Goal: Task Accomplishment & Management: Complete application form

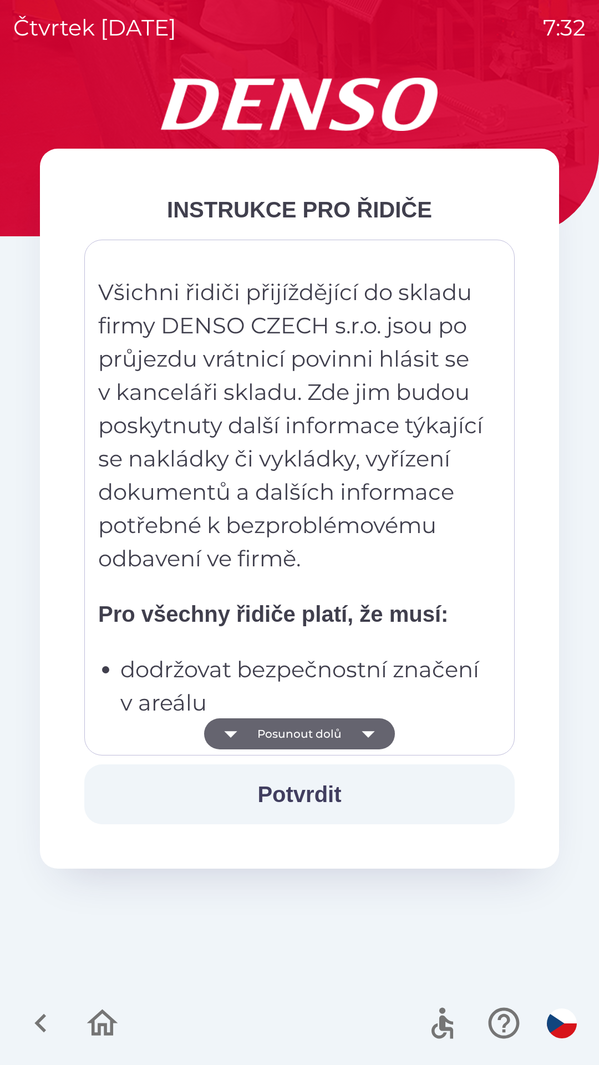
click at [313, 746] on button "Posunout dolů" at bounding box center [299, 734] width 191 height 31
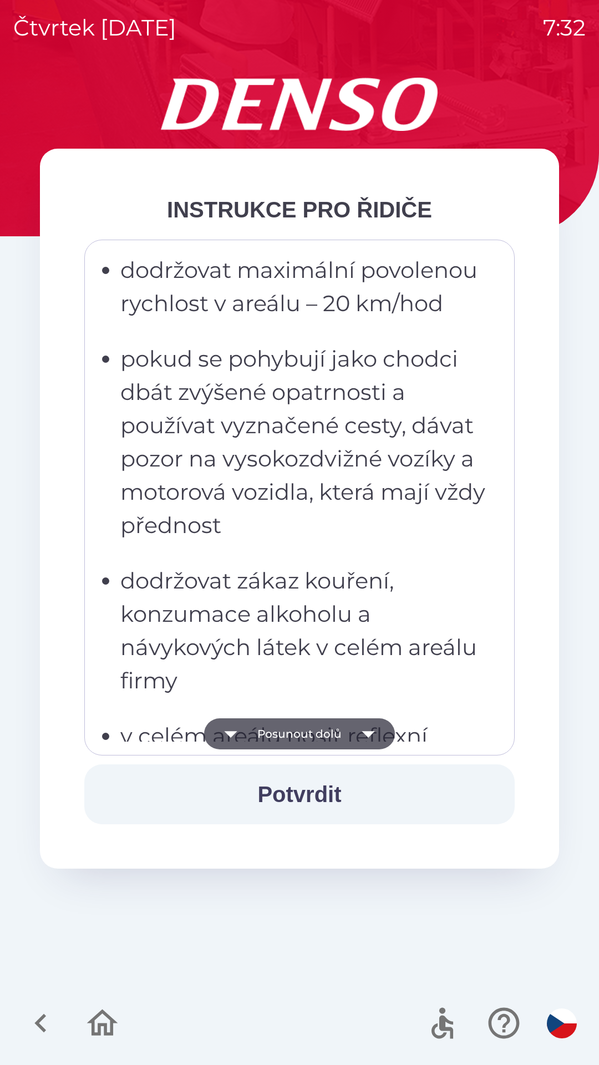
click at [315, 741] on button "Posunout dolů" at bounding box center [299, 734] width 191 height 31
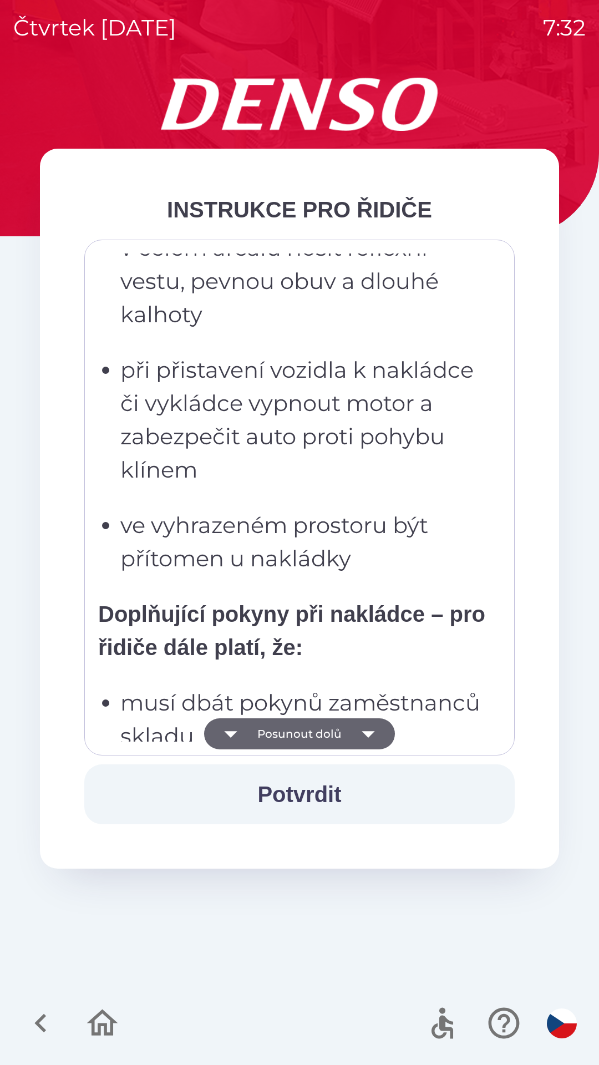
click at [319, 739] on button "Posunout dolů" at bounding box center [299, 734] width 191 height 31
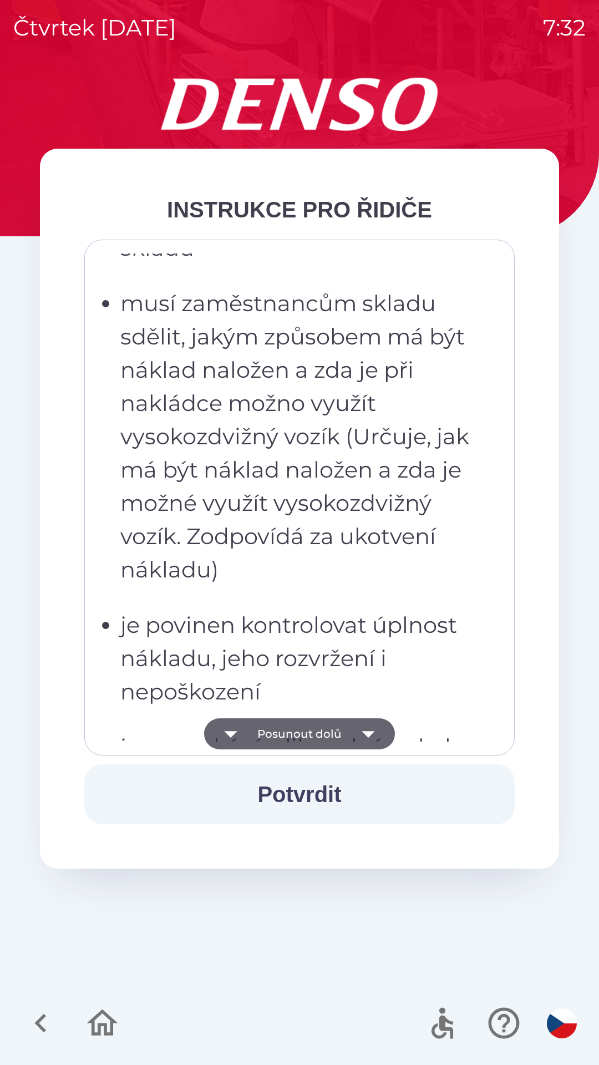
click at [320, 735] on button "Posunout dolů" at bounding box center [299, 734] width 191 height 31
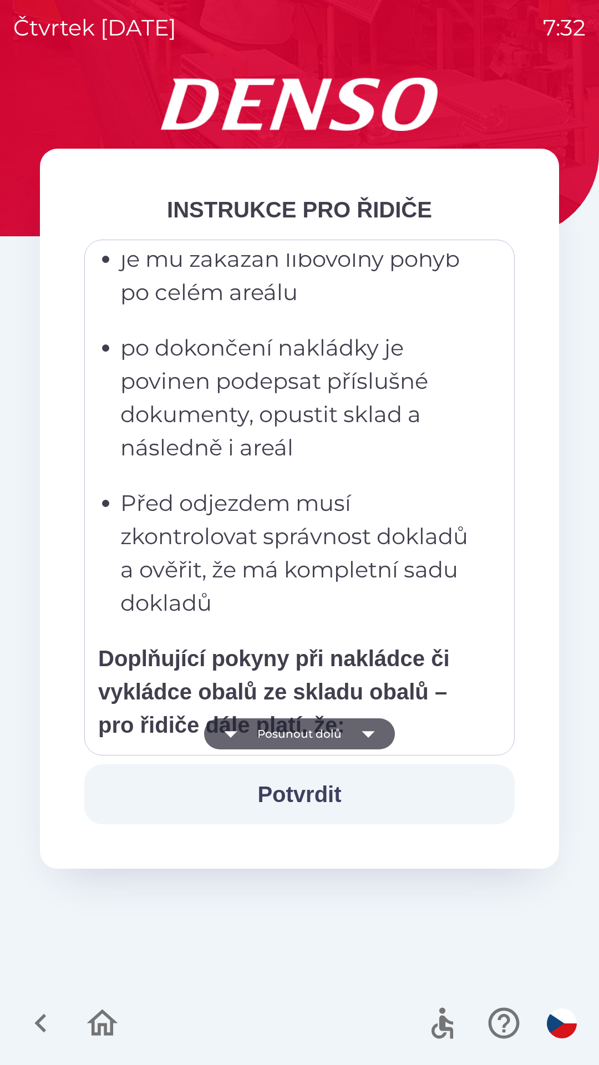
click at [321, 731] on button "Posunout dolů" at bounding box center [299, 734] width 191 height 31
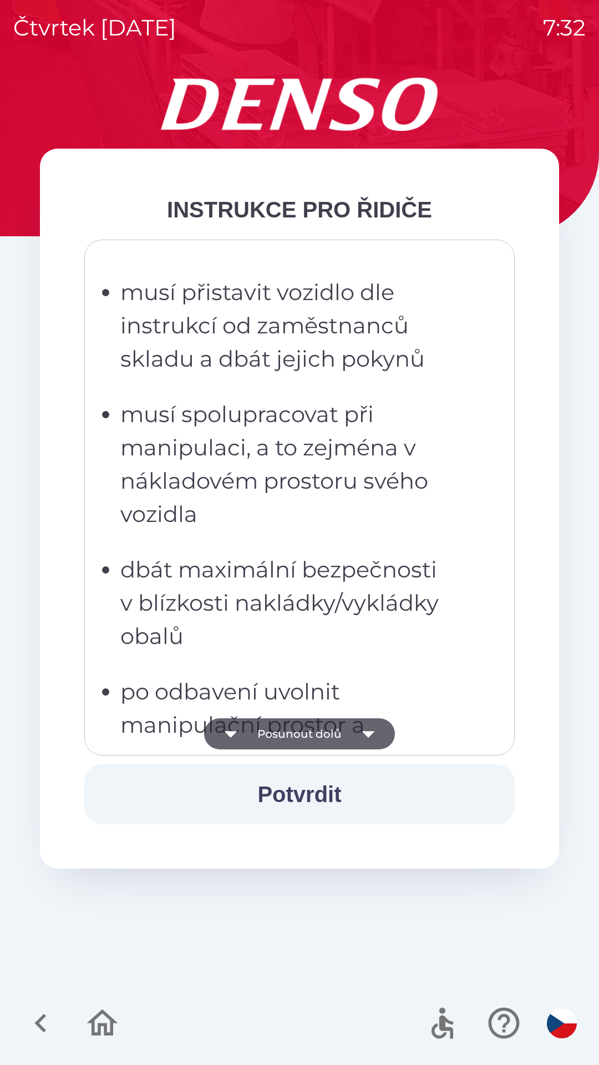
click at [321, 724] on button "Posunout dolů" at bounding box center [299, 734] width 191 height 31
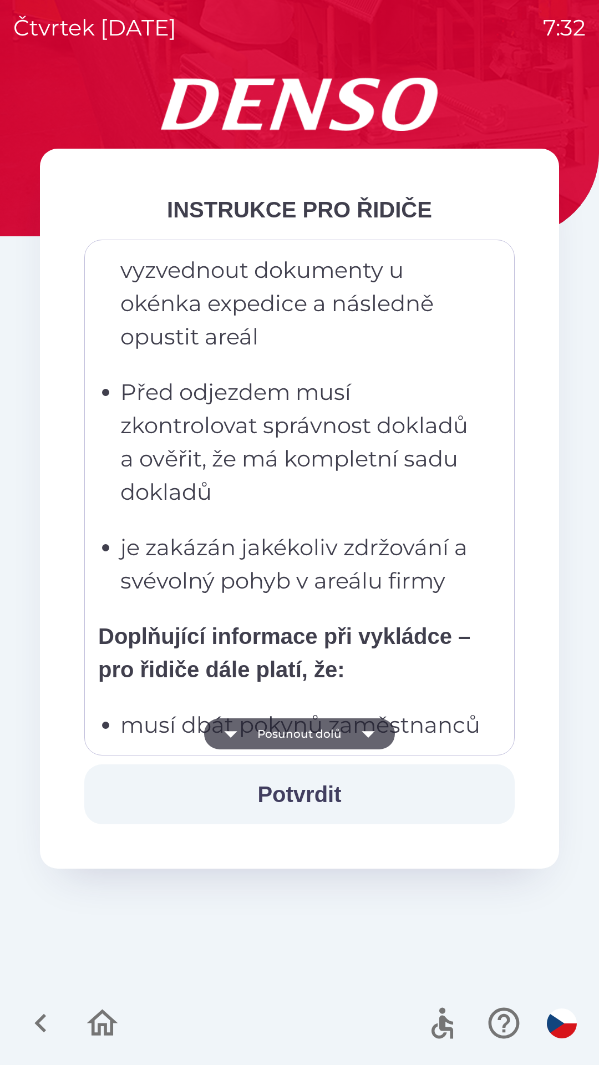
click at [320, 723] on button "Posunout dolů" at bounding box center [299, 734] width 191 height 31
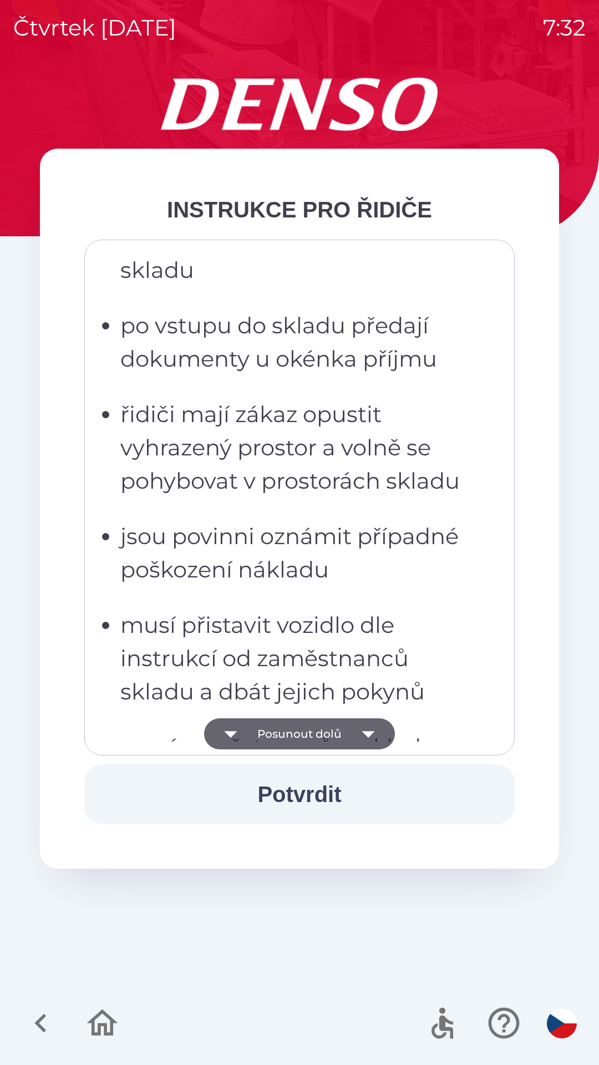
click at [320, 723] on button "Posunout dolů" at bounding box center [299, 734] width 191 height 31
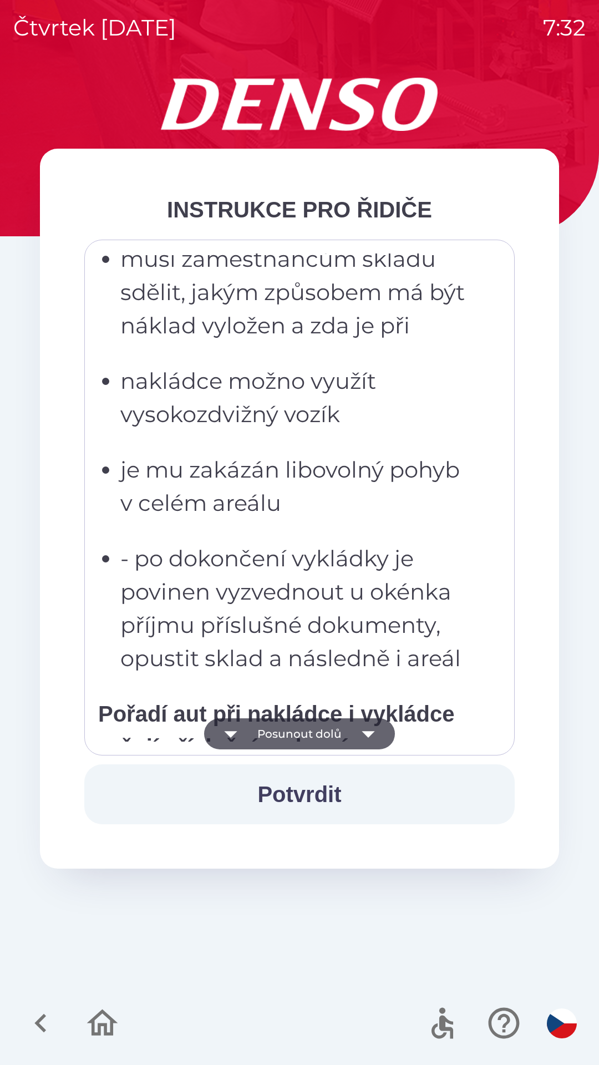
click at [320, 729] on button "Posunout dolů" at bounding box center [299, 734] width 191 height 31
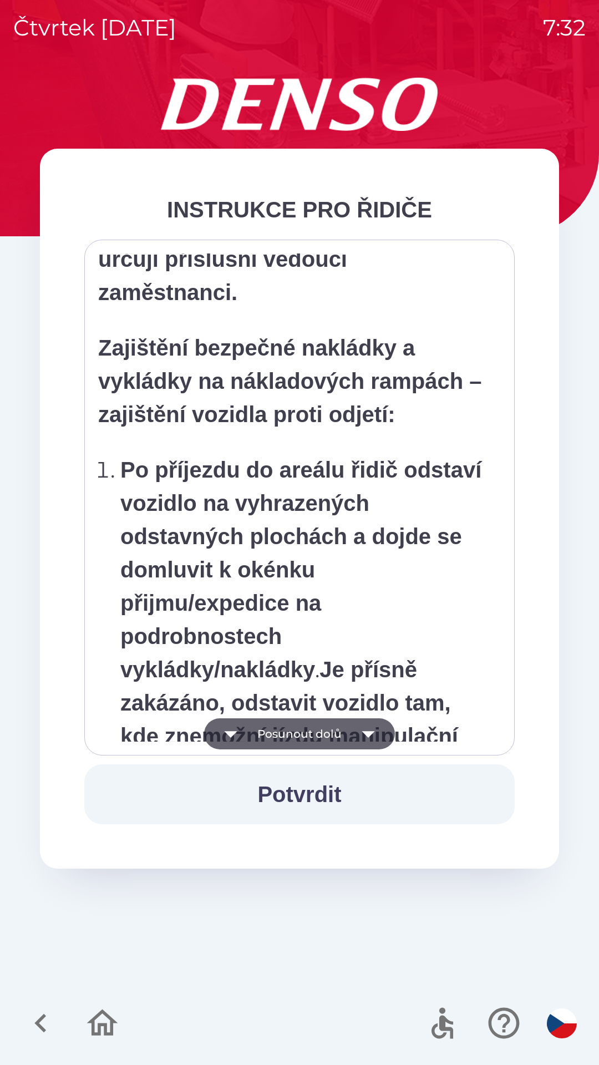
click at [320, 731] on button "Posunout dolů" at bounding box center [299, 734] width 191 height 31
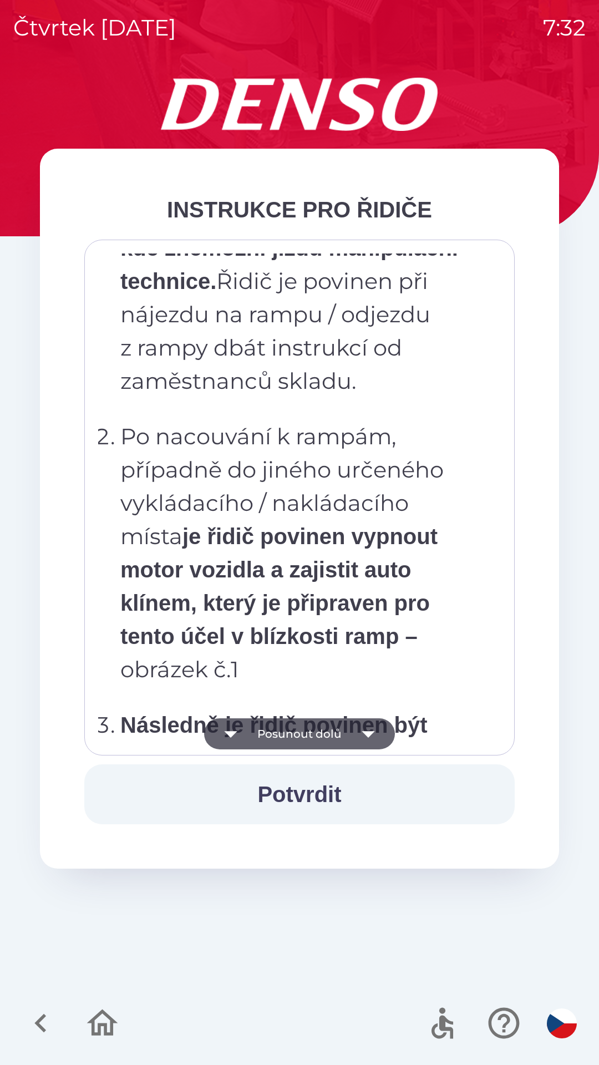
click at [323, 732] on button "Posunout dolů" at bounding box center [299, 734] width 191 height 31
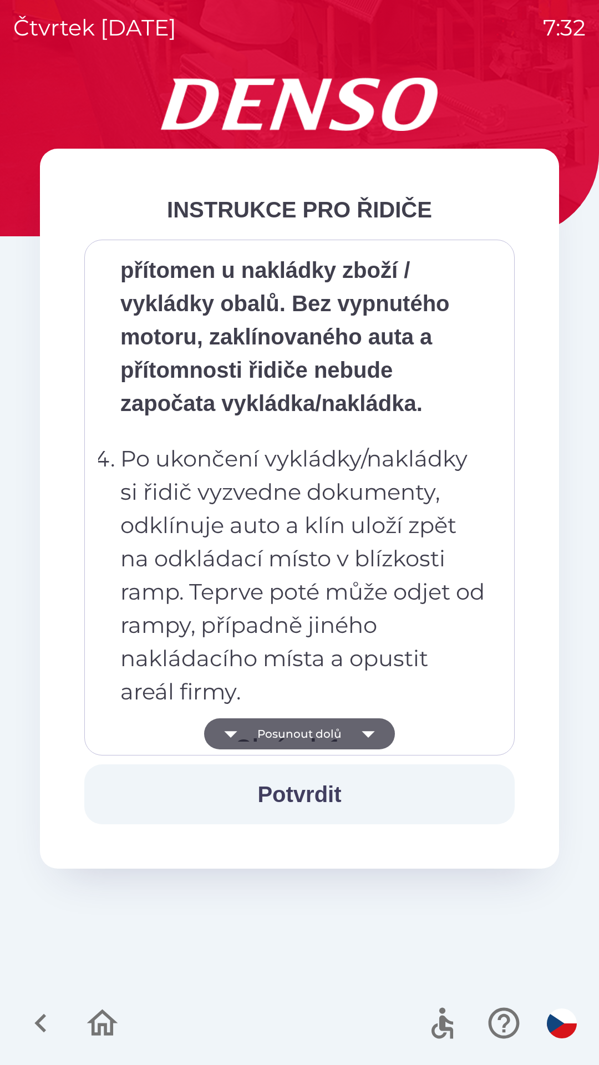
click at [328, 731] on button "Posunout dolů" at bounding box center [299, 734] width 191 height 31
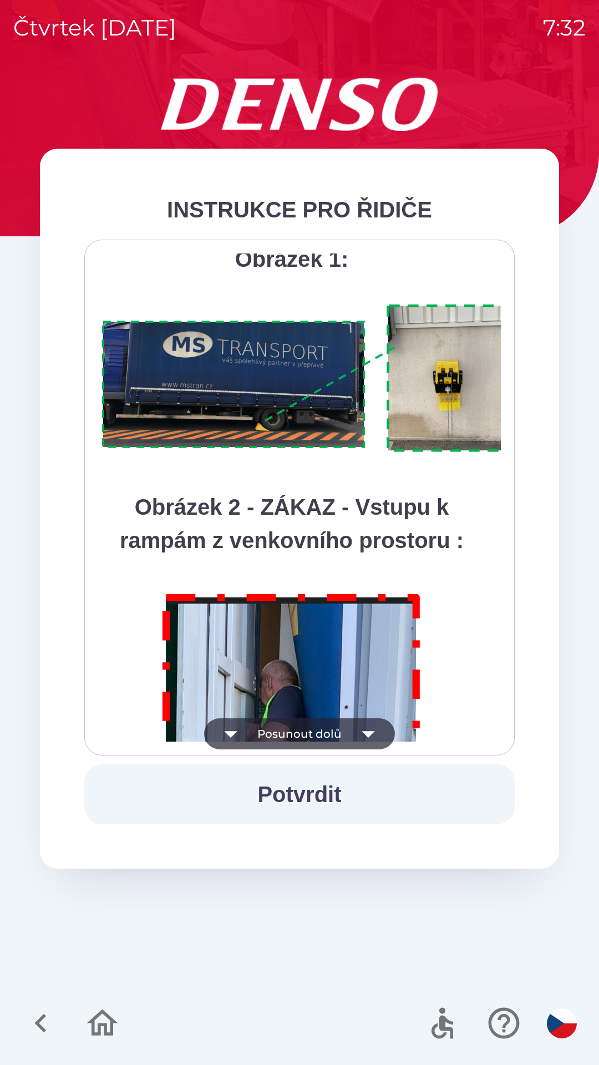
click at [331, 734] on button "Posunout dolů" at bounding box center [299, 734] width 191 height 31
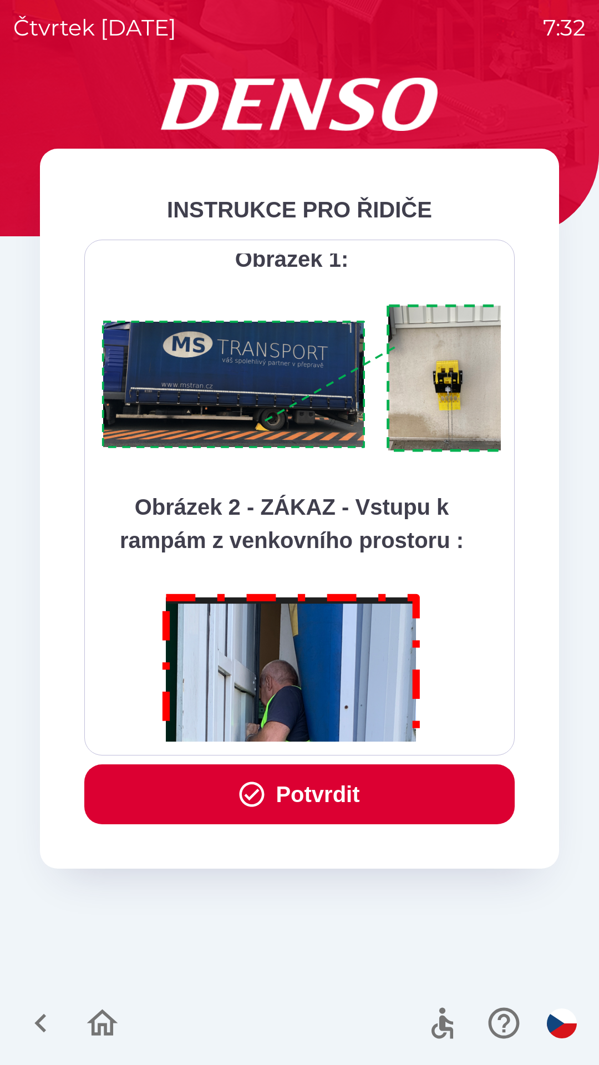
scroll to position [6236, 0]
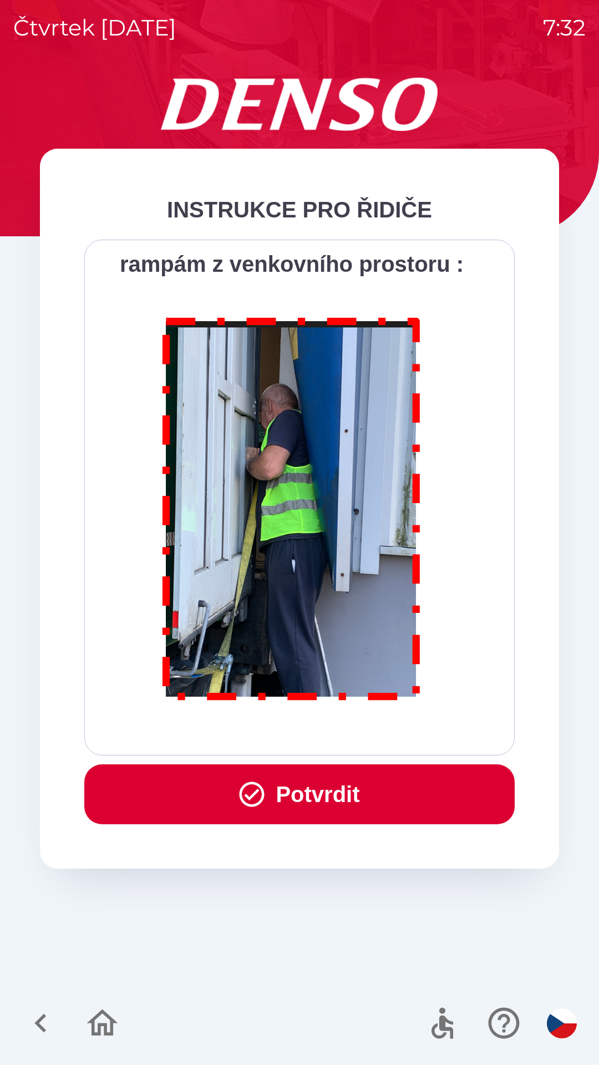
click at [336, 734] on div "Všichni řidiči přijíždějící do skladu firmy DENSO CZECH s.r.o. jsou po průjezdu…" at bounding box center [299, 498] width 403 height 488
click at [339, 784] on button "Potvrdit" at bounding box center [299, 795] width 431 height 60
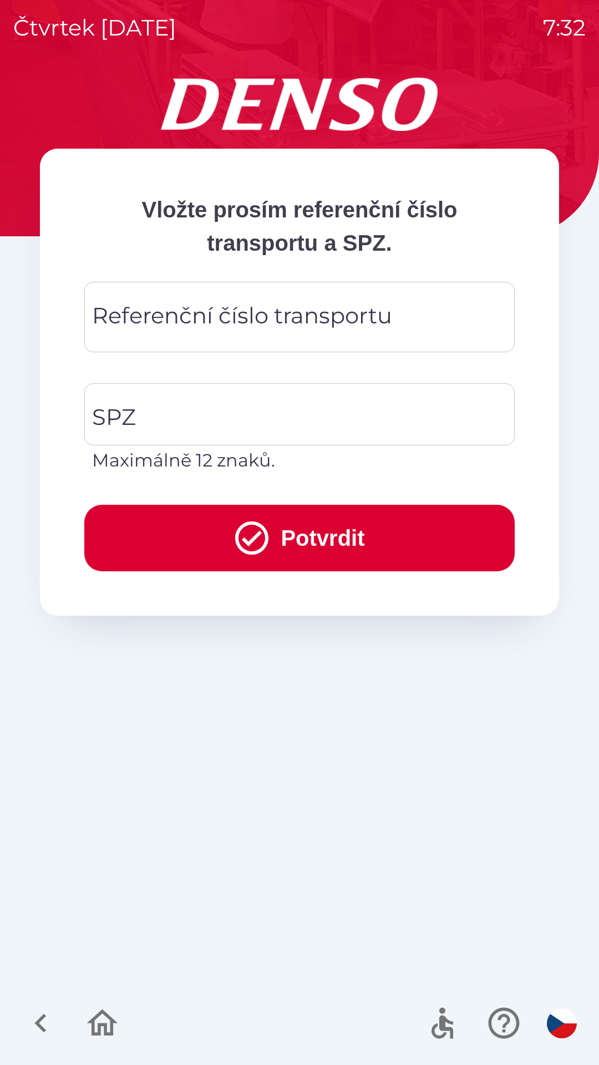
click at [275, 320] on div "Referenční číslo transportu Referenční číslo transportu" at bounding box center [299, 317] width 431 height 70
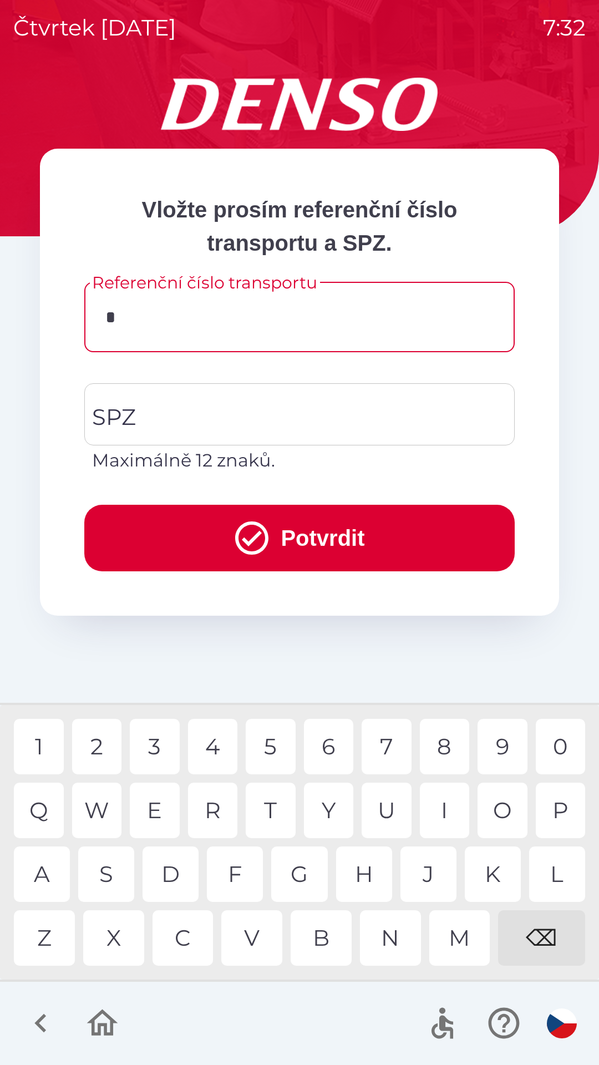
click at [205, 941] on div "C" at bounding box center [183, 938] width 61 height 55
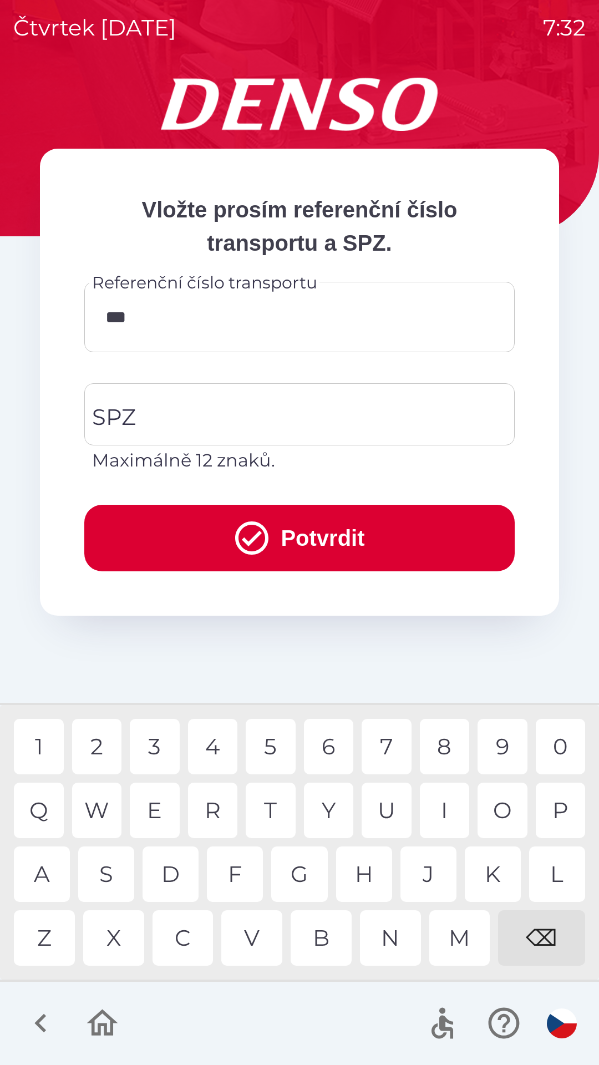
click at [320, 941] on div "B" at bounding box center [321, 938] width 61 height 55
click at [572, 742] on div "0" at bounding box center [561, 746] width 50 height 55
click at [45, 745] on div "1" at bounding box center [39, 746] width 50 height 55
click at [555, 929] on div "⌫" at bounding box center [541, 938] width 87 height 55
click at [160, 743] on div "3" at bounding box center [155, 746] width 50 height 55
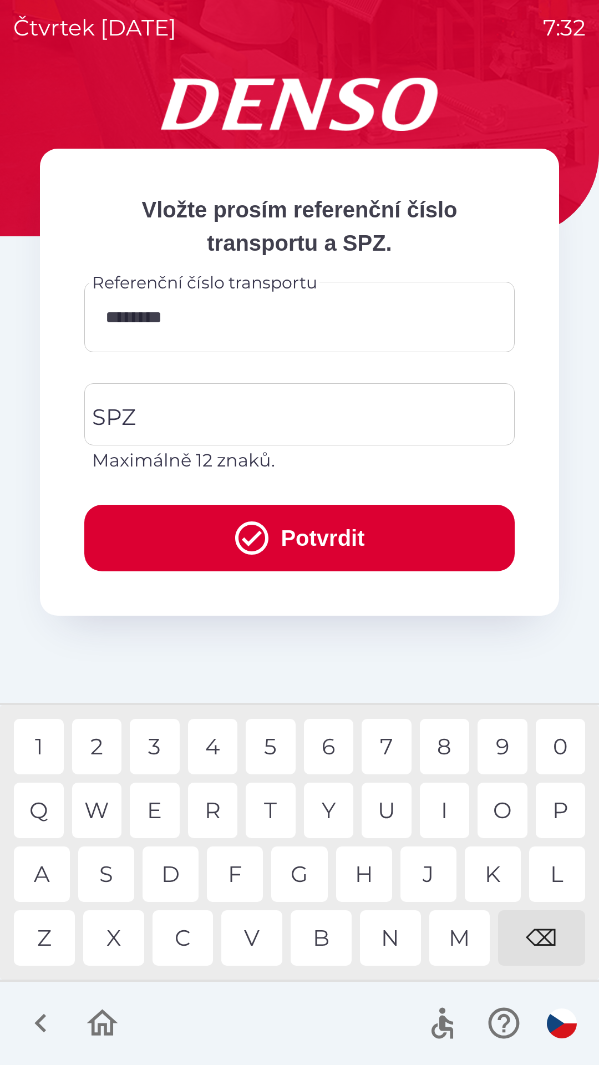
type input "*********"
click at [304, 413] on input "SPZ" at bounding box center [291, 414] width 404 height 52
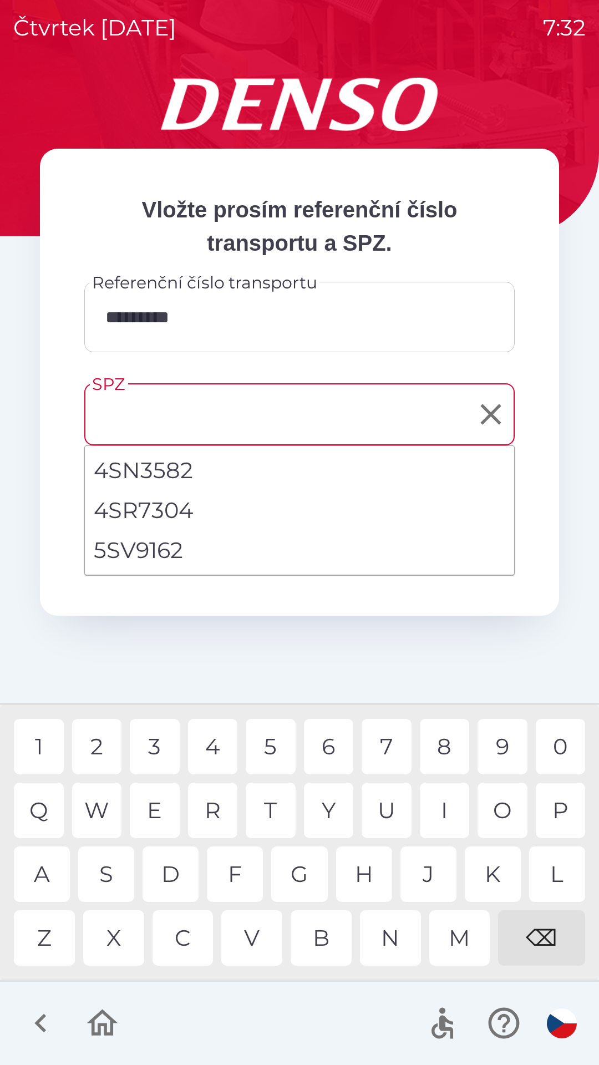
click at [185, 547] on li "5SV9162" at bounding box center [299, 550] width 429 height 40
type input "*******"
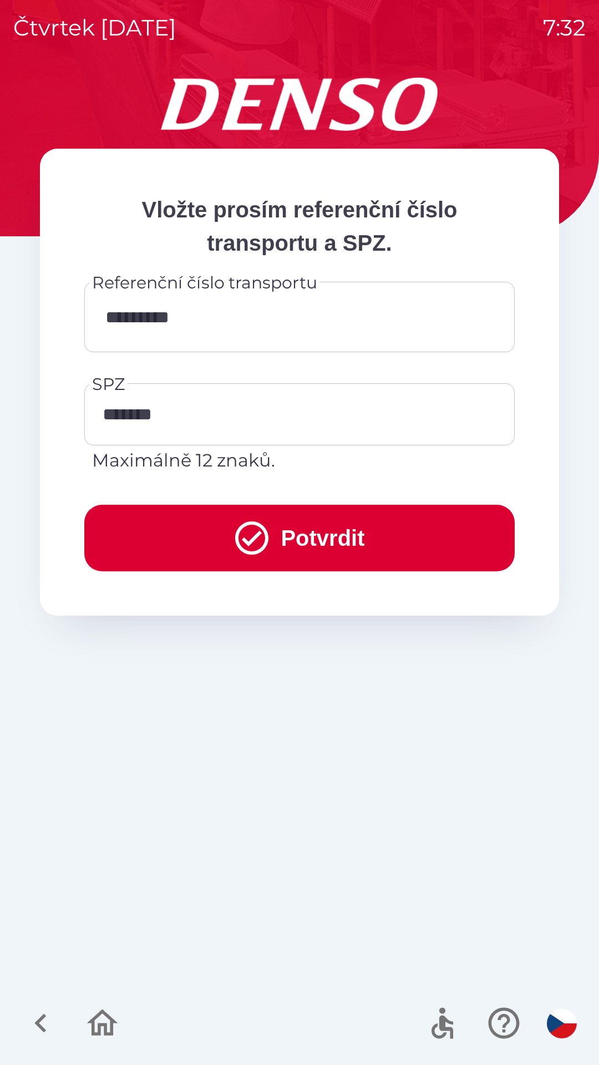
click at [362, 527] on button "Potvrdit" at bounding box center [299, 538] width 431 height 67
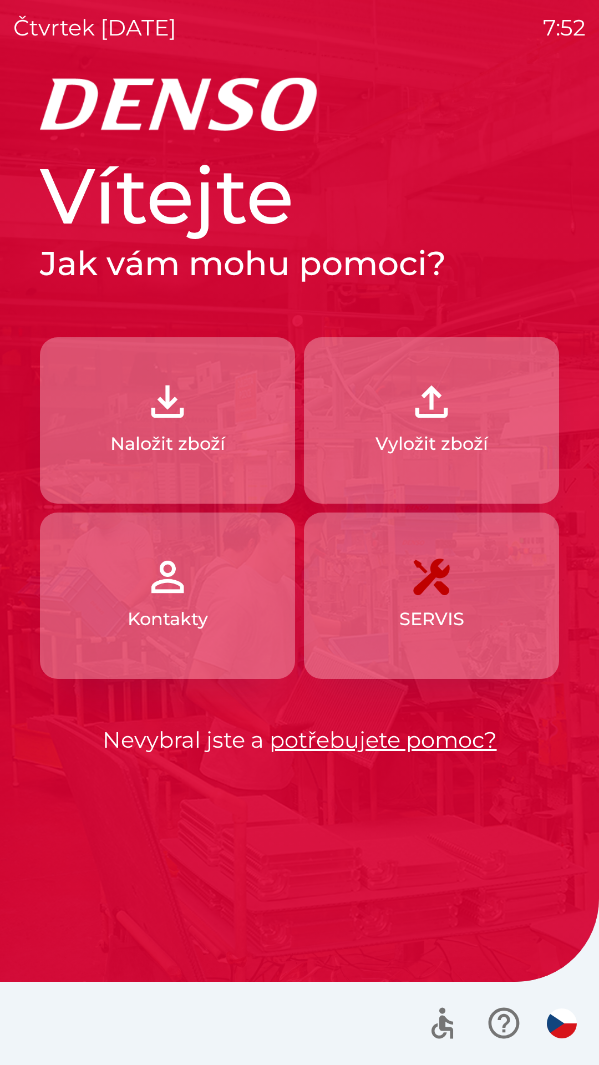
click at [447, 420] on img "button" at bounding box center [431, 401] width 49 height 49
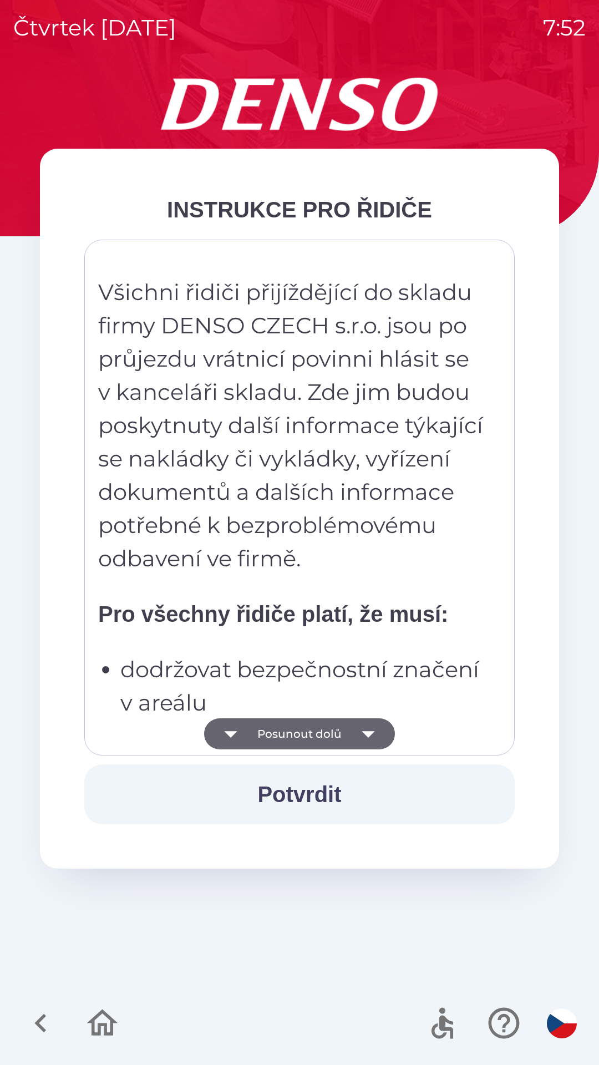
click at [313, 796] on button "Potvrdit" at bounding box center [299, 795] width 431 height 60
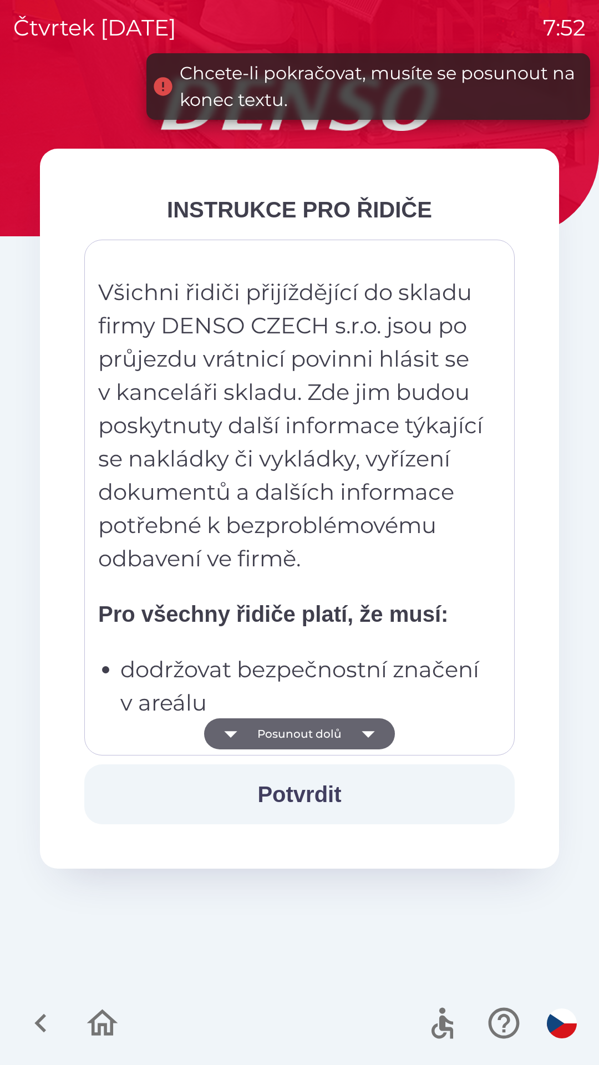
click at [366, 735] on icon "button" at bounding box center [368, 734] width 13 height 7
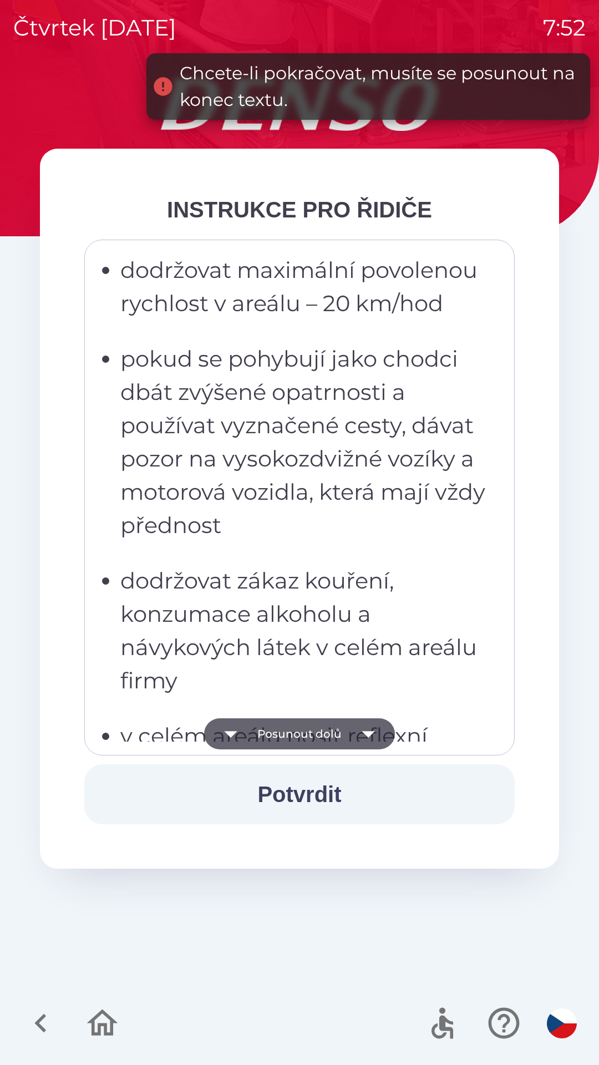
click at [362, 731] on icon "button" at bounding box center [368, 734] width 31 height 31
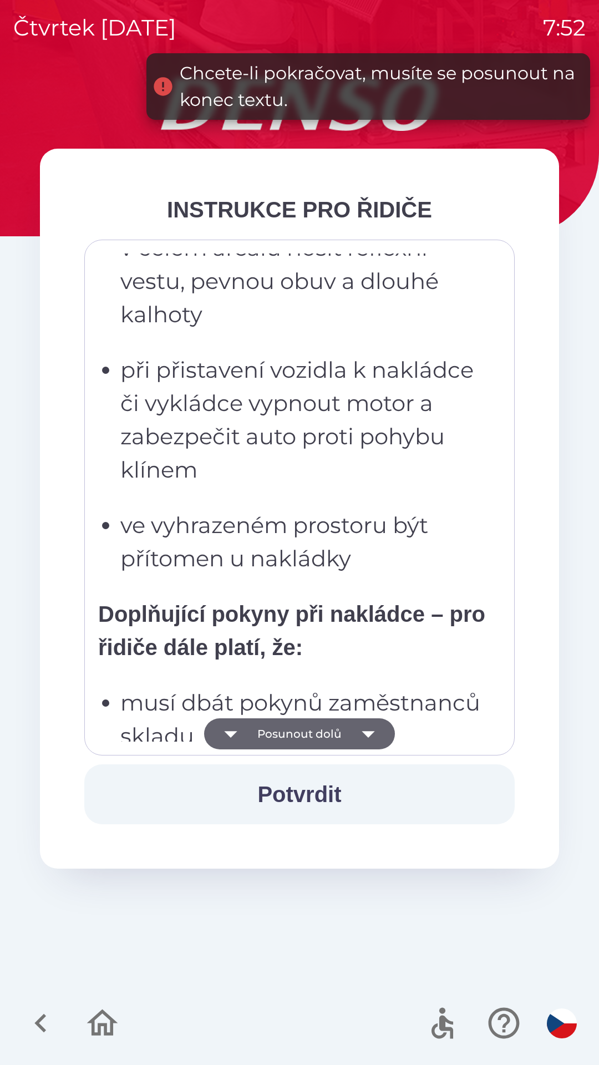
click at [359, 728] on icon "button" at bounding box center [368, 734] width 31 height 31
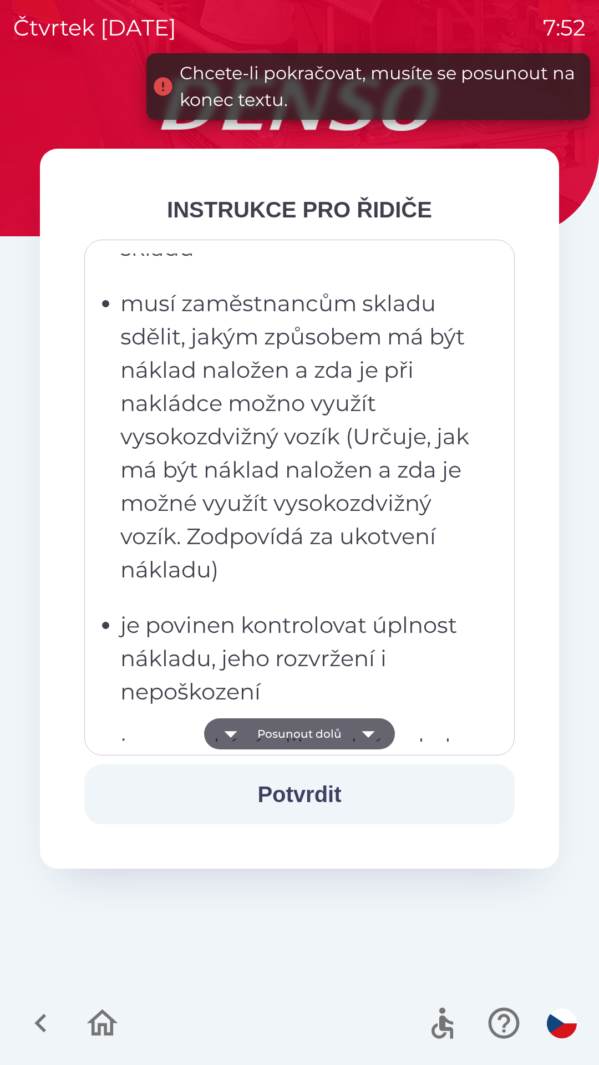
click at [363, 720] on icon "button" at bounding box center [368, 734] width 31 height 31
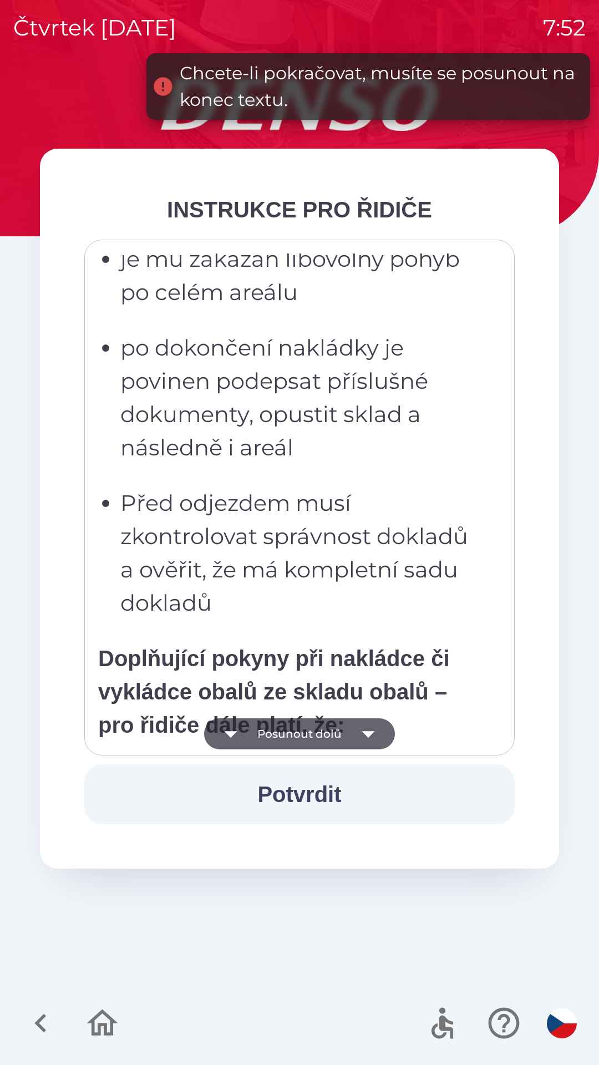
click at [361, 722] on icon "button" at bounding box center [368, 734] width 31 height 31
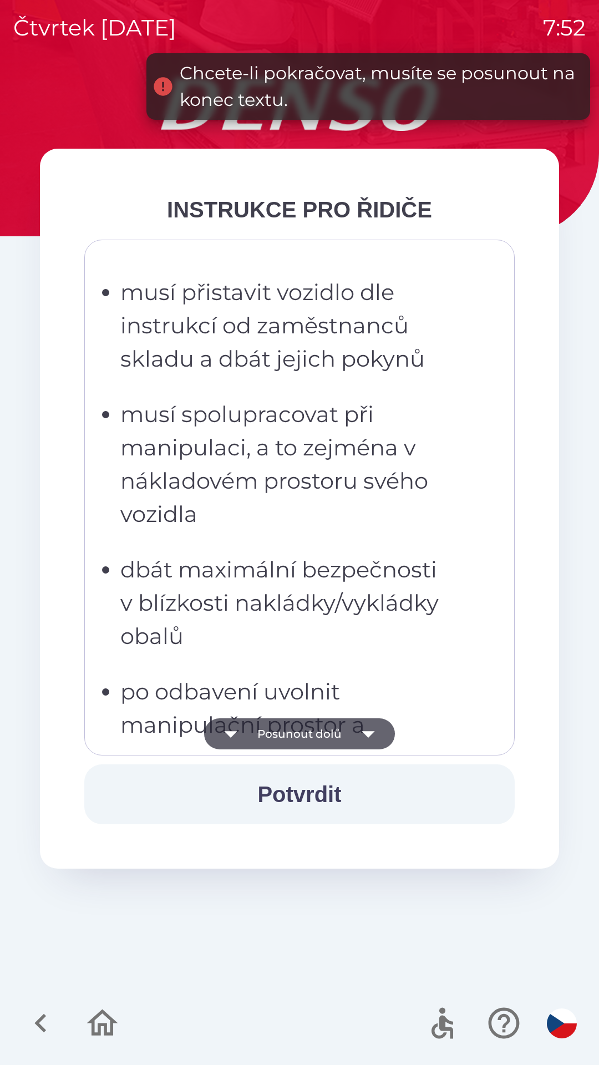
click at [367, 723] on icon "button" at bounding box center [368, 734] width 31 height 31
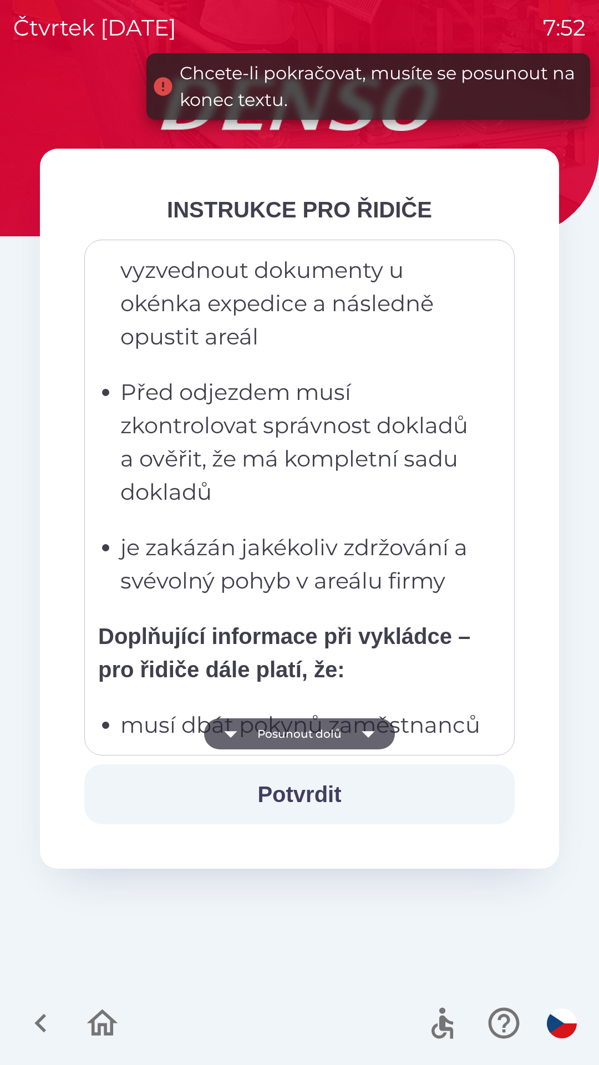
click at [366, 722] on icon "button" at bounding box center [368, 734] width 31 height 31
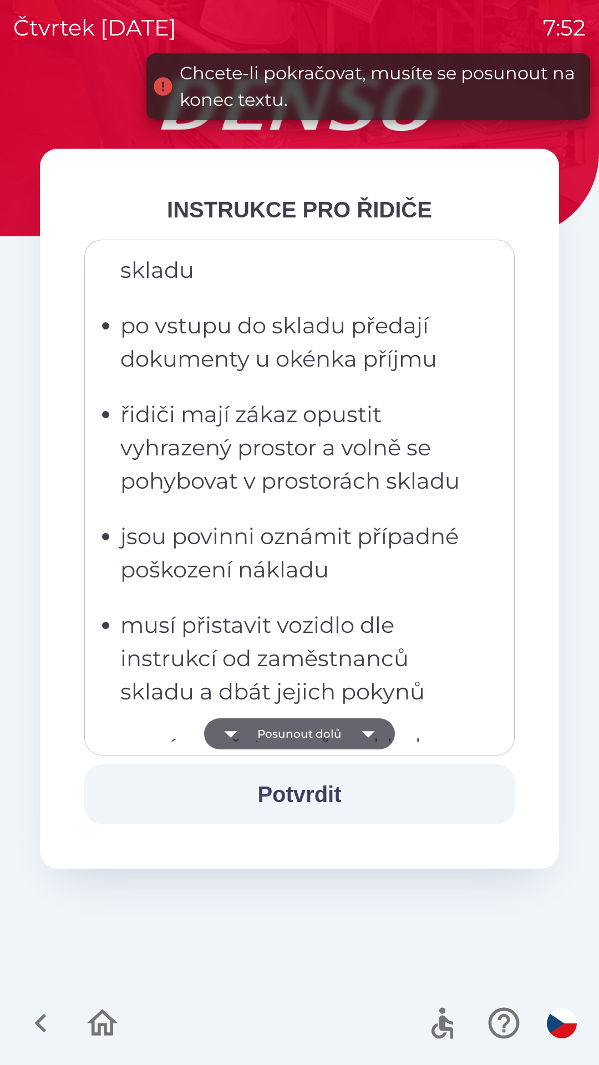
click at [358, 731] on icon "button" at bounding box center [368, 734] width 31 height 31
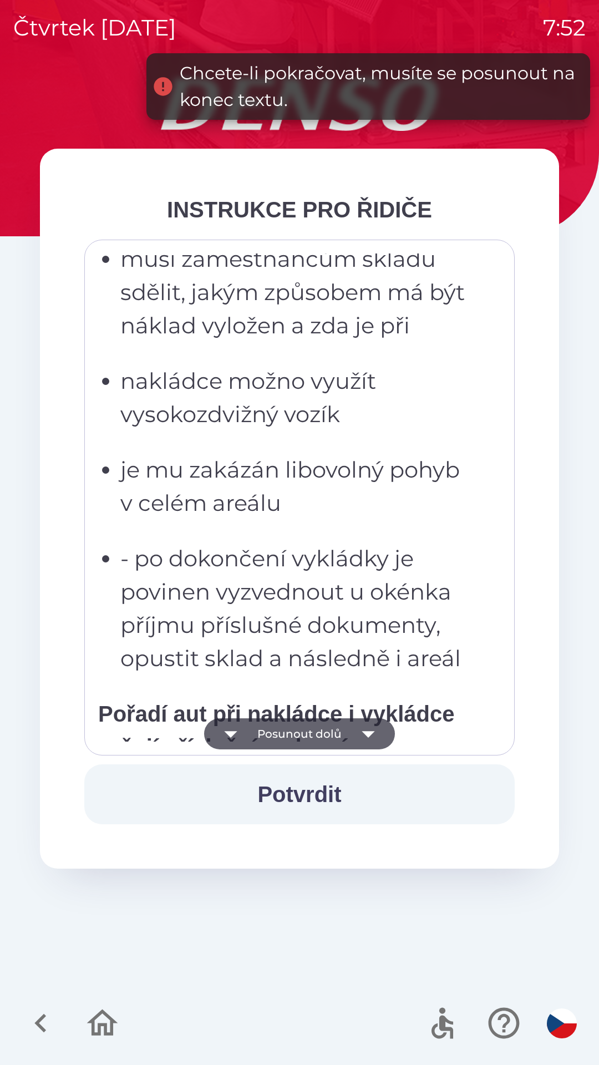
click at [360, 734] on icon "button" at bounding box center [368, 734] width 31 height 31
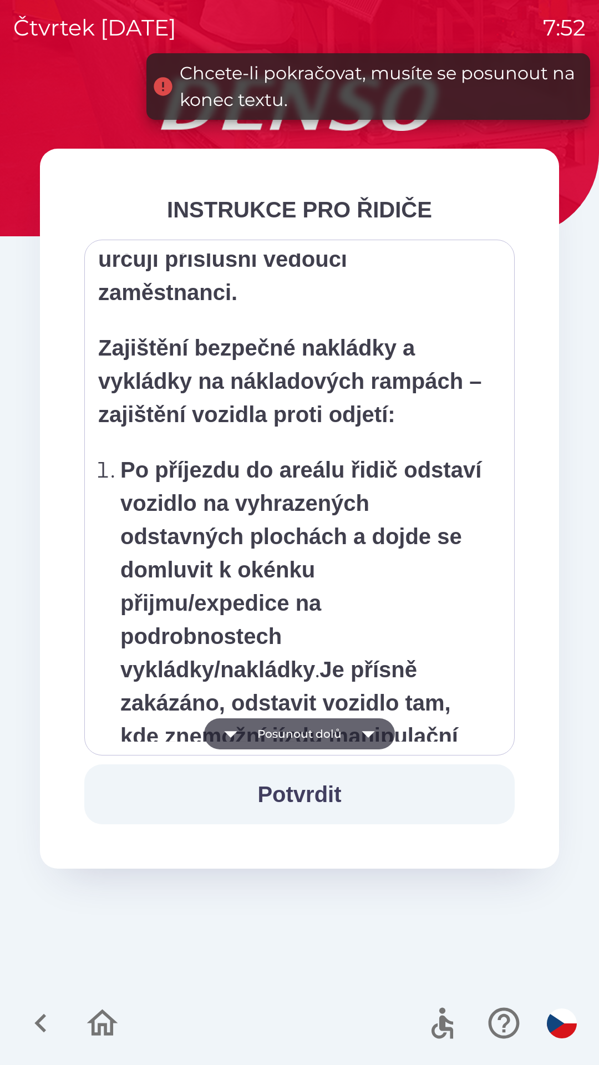
click at [357, 740] on icon "button" at bounding box center [368, 734] width 31 height 31
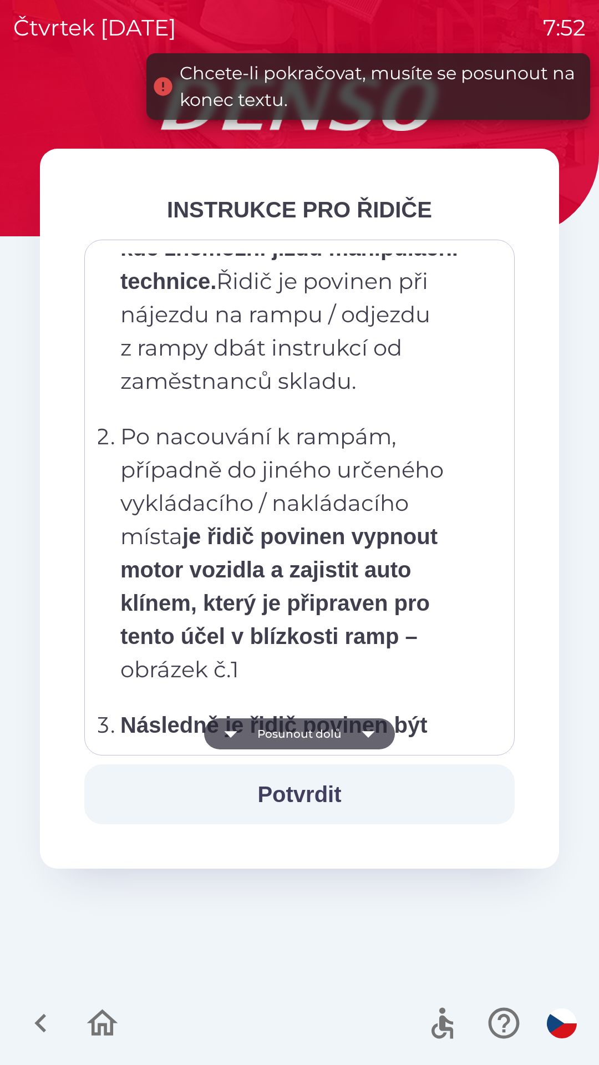
click at [357, 736] on icon "button" at bounding box center [368, 734] width 31 height 31
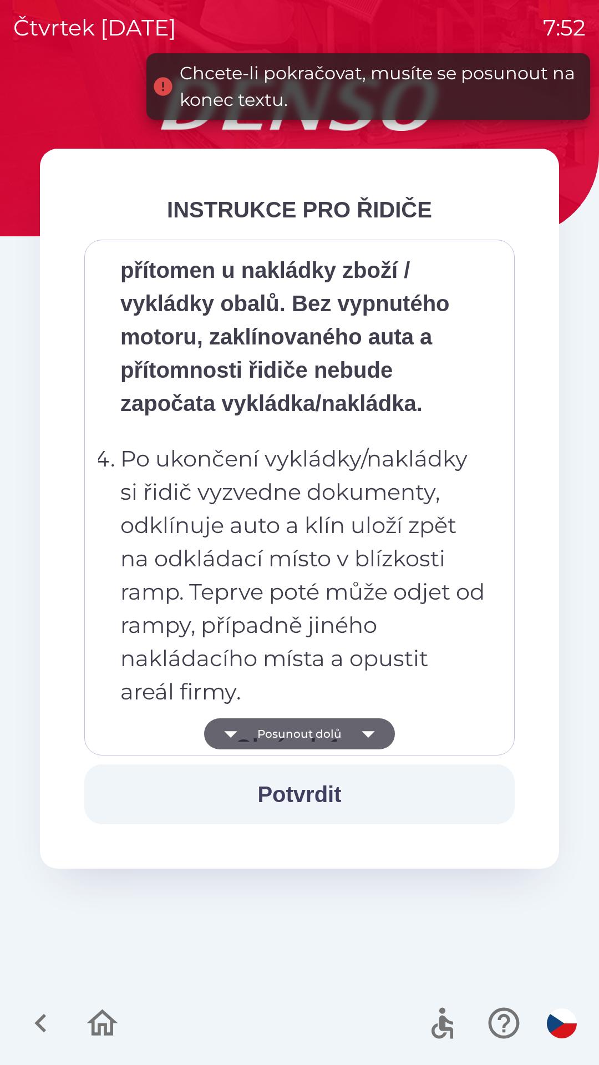
click at [356, 733] on icon "button" at bounding box center [368, 734] width 31 height 31
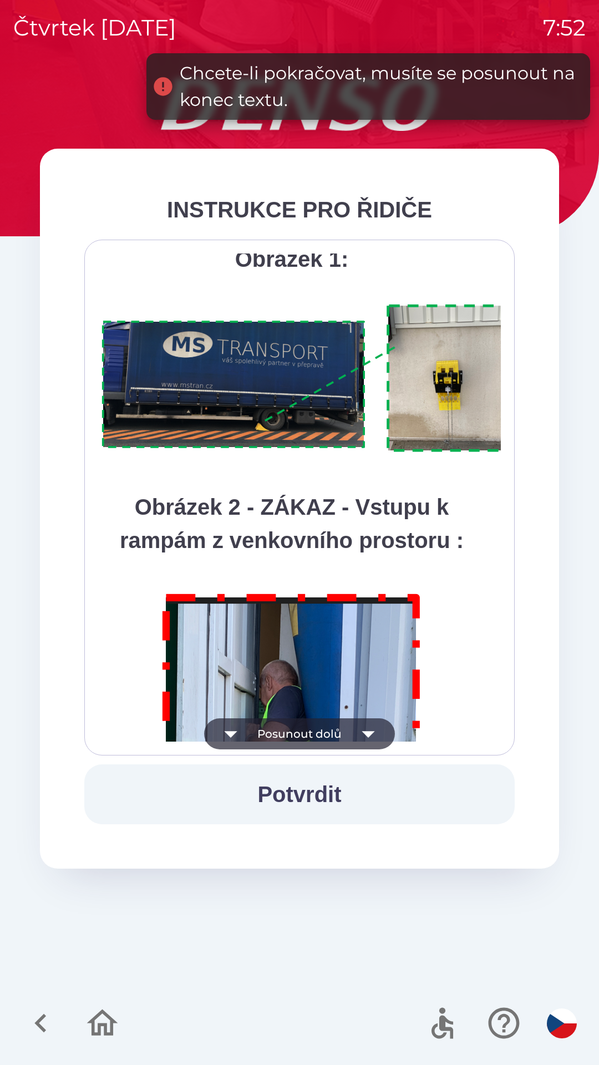
click at [351, 735] on button "Posunout dolů" at bounding box center [299, 734] width 191 height 31
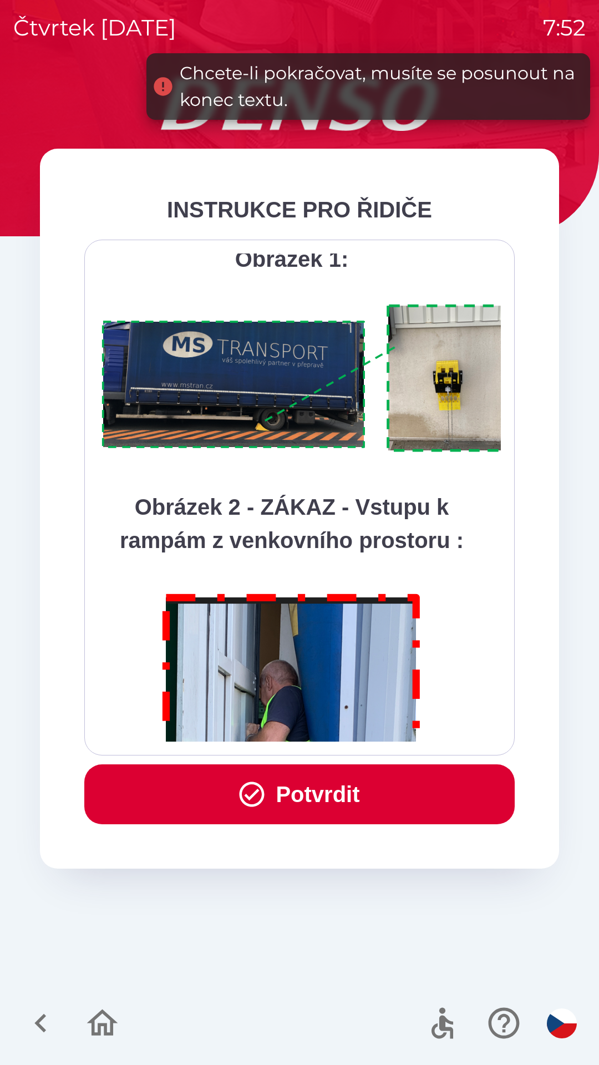
scroll to position [6236, 0]
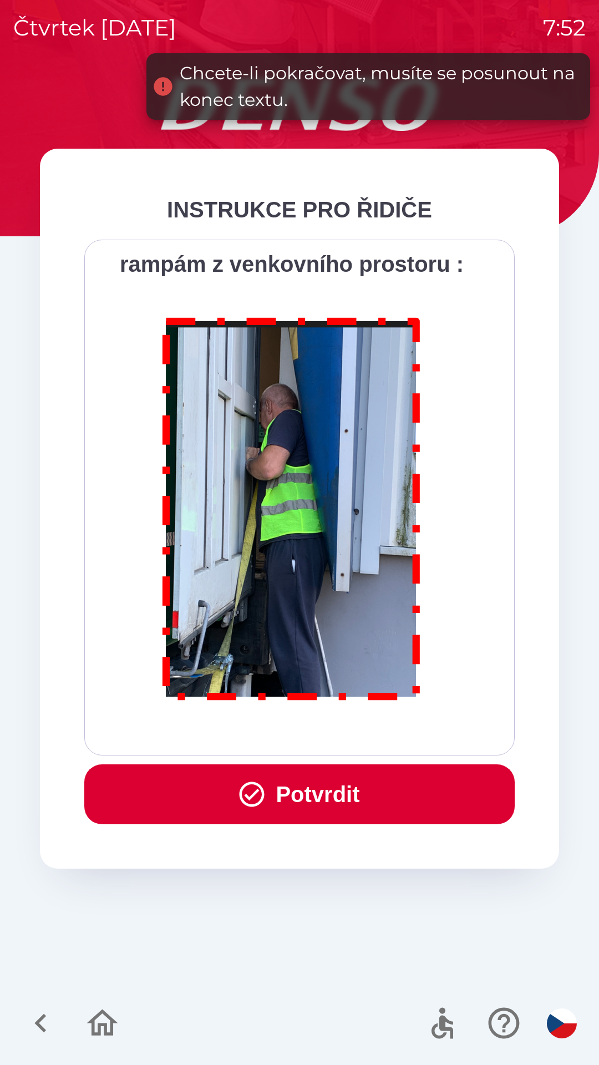
click at [357, 735] on div "Všichni řidiči přijíždějící do skladu firmy DENSO CZECH s.r.o. jsou po průjezdu…" at bounding box center [299, 498] width 403 height 488
click at [352, 804] on button "Potvrdit" at bounding box center [299, 795] width 431 height 60
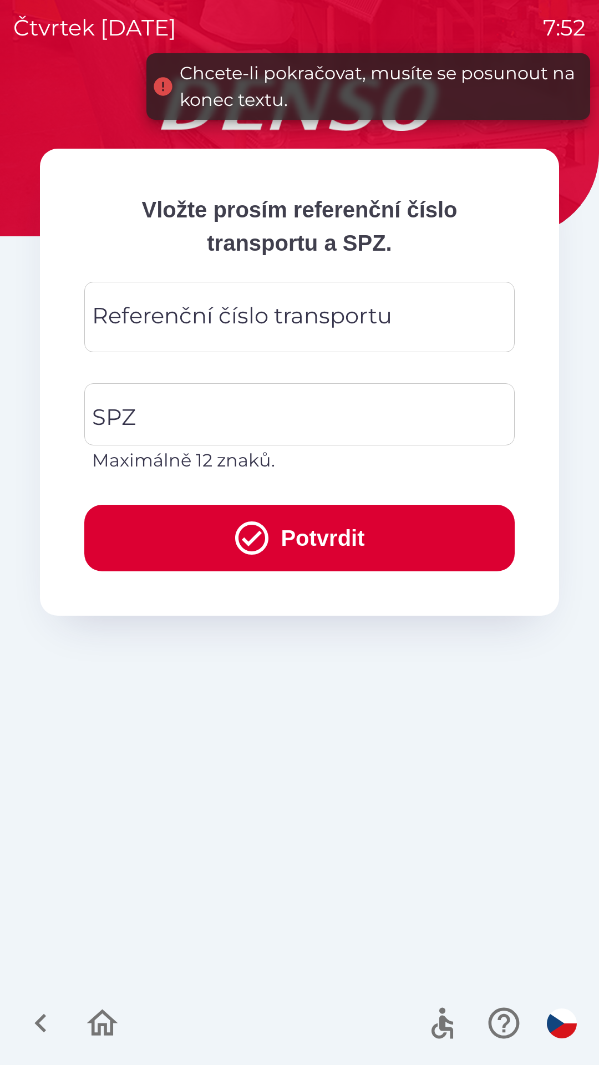
click at [413, 317] on input "Referenční číslo transportu" at bounding box center [300, 317] width 404 height 44
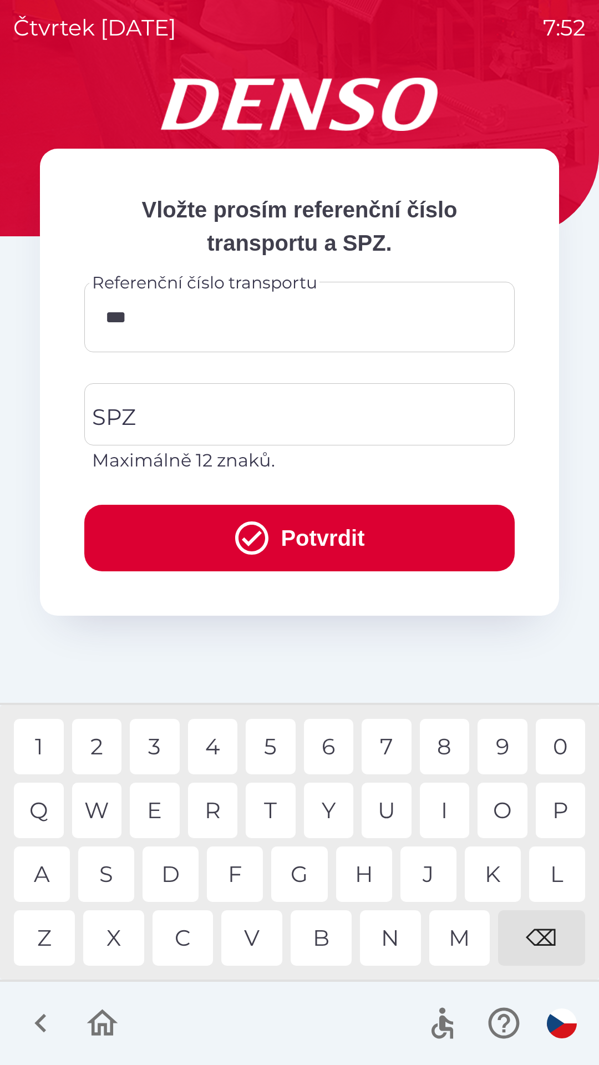
click at [176, 941] on div "C" at bounding box center [183, 938] width 61 height 55
click at [383, 820] on div "U" at bounding box center [387, 810] width 50 height 55
click at [433, 749] on div "8" at bounding box center [445, 746] width 50 height 55
click at [252, 745] on div "5" at bounding box center [271, 746] width 50 height 55
type input "**********"
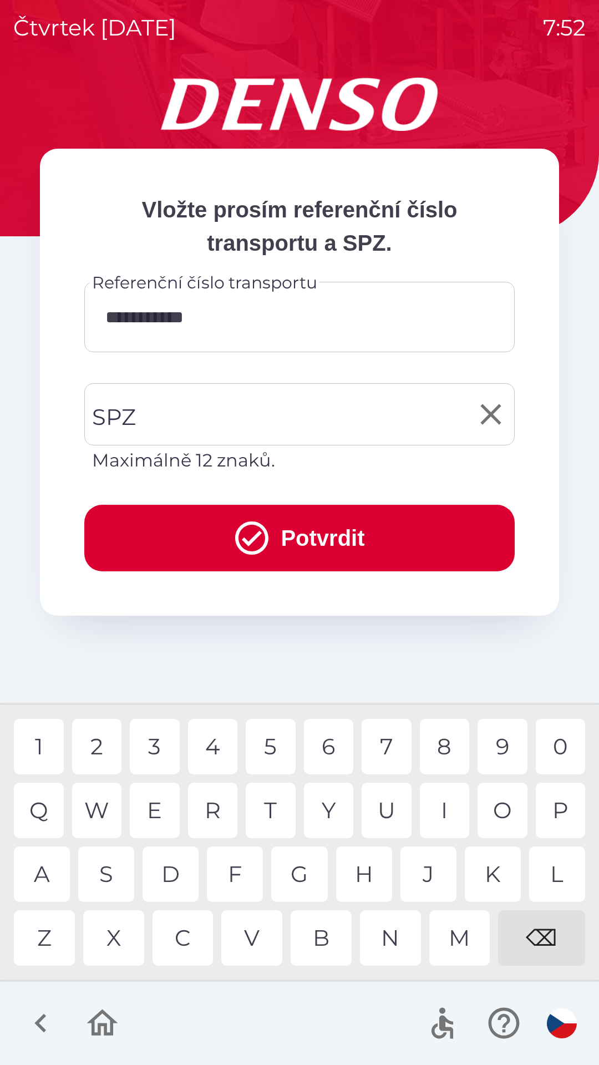
click at [345, 420] on input "SPZ" at bounding box center [291, 414] width 404 height 52
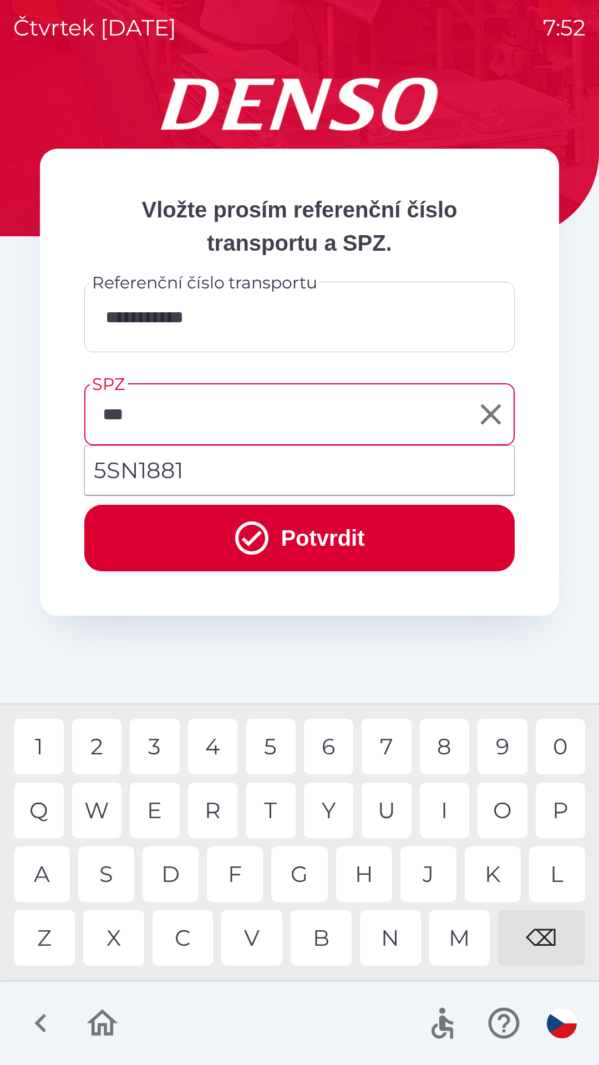
click at [382, 937] on div "N" at bounding box center [390, 938] width 61 height 55
click at [203, 467] on li "5SN1881" at bounding box center [299, 471] width 429 height 40
type input "*******"
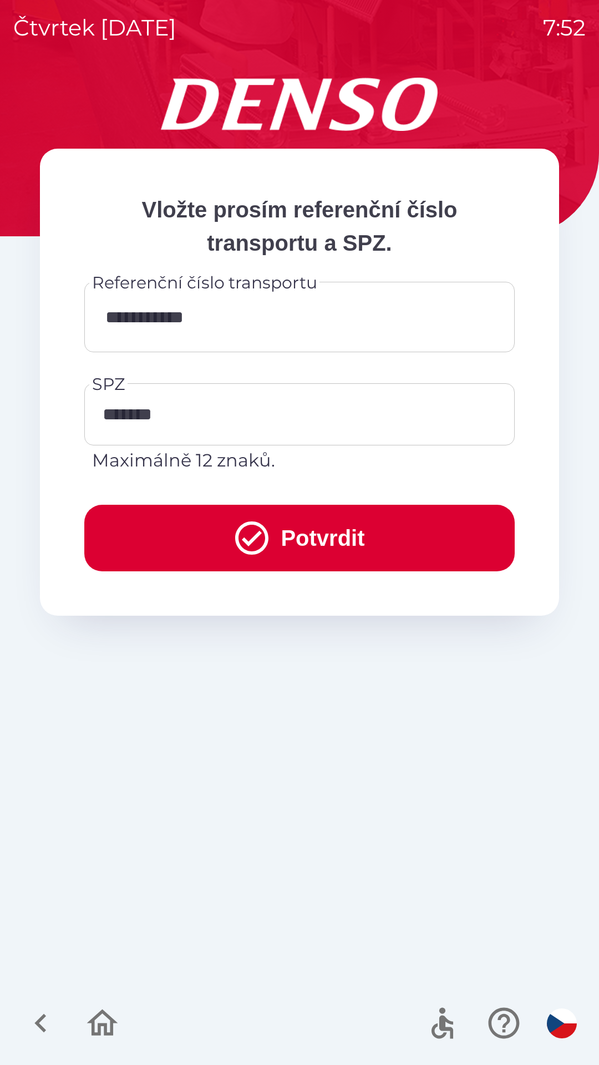
click at [317, 537] on button "Potvrdit" at bounding box center [299, 538] width 431 height 67
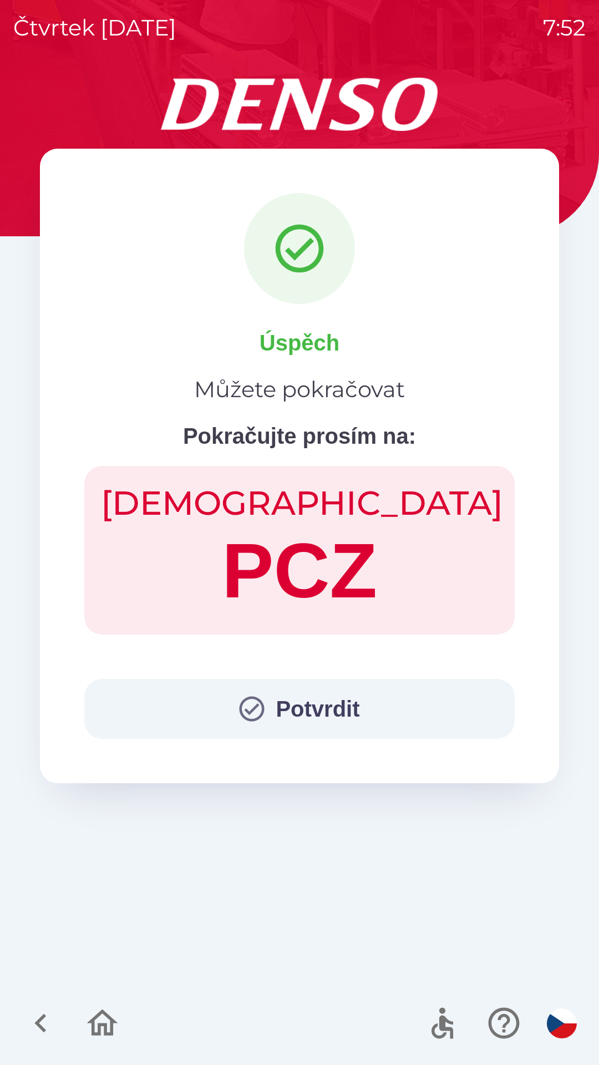
click at [342, 713] on button "Potvrdit" at bounding box center [299, 709] width 431 height 60
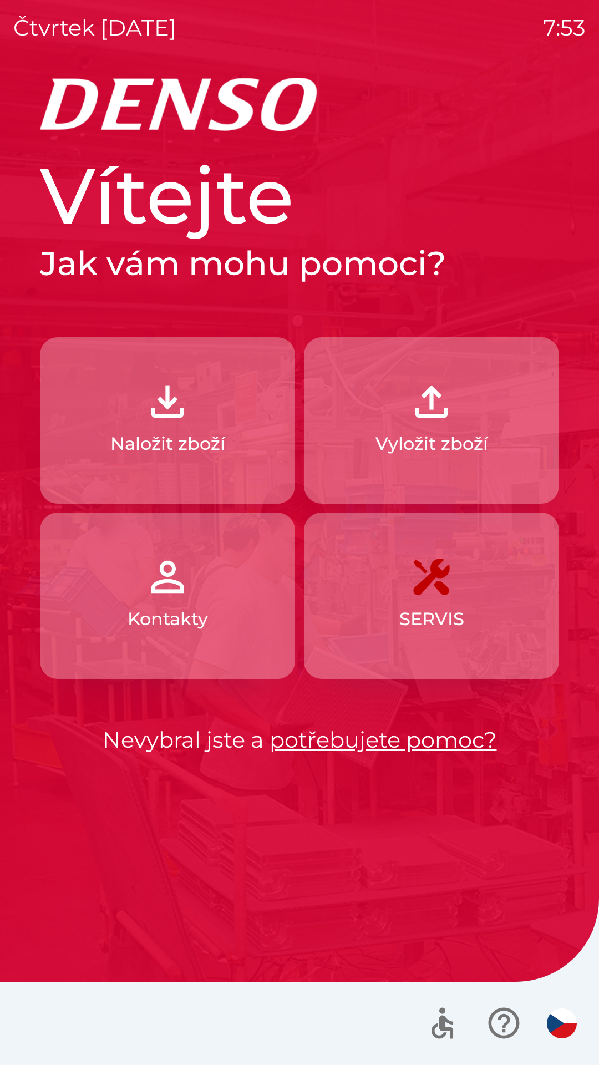
click at [464, 409] on button "Vyložit zboží" at bounding box center [431, 420] width 255 height 166
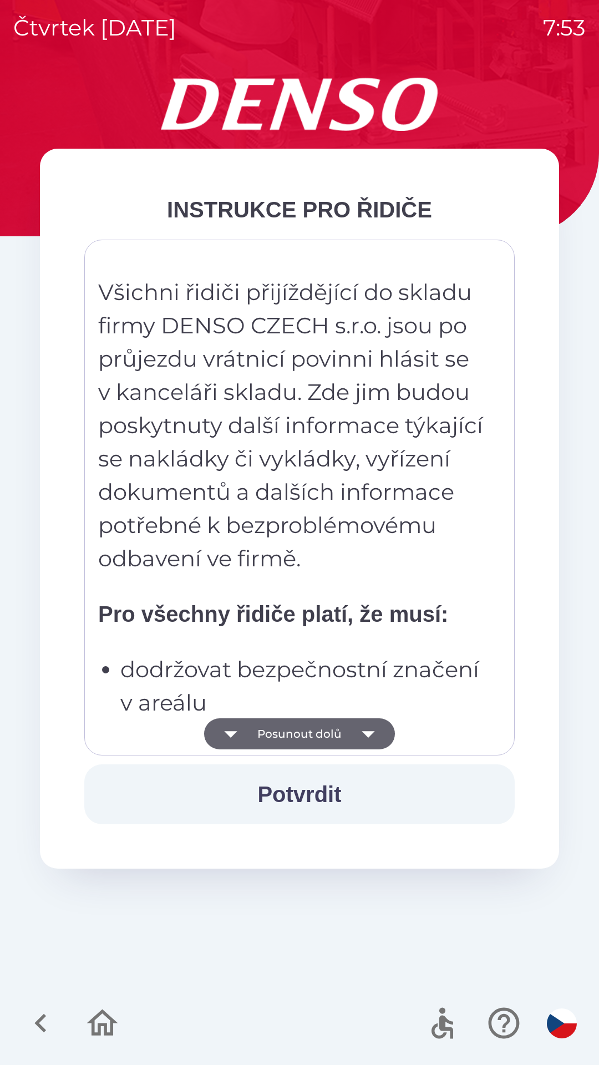
click at [363, 726] on icon "button" at bounding box center [368, 734] width 31 height 31
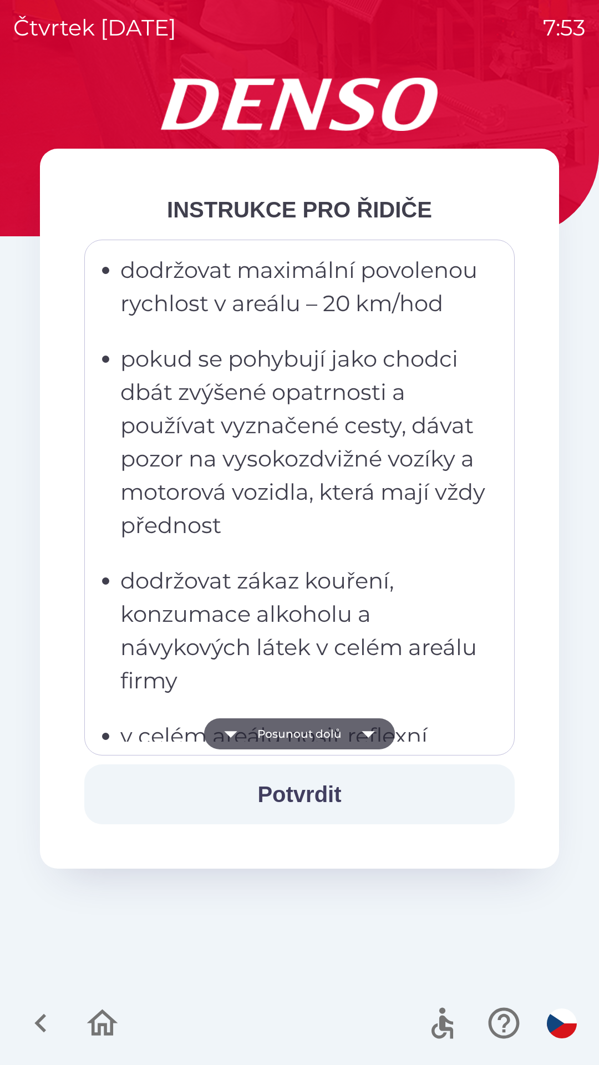
click at [357, 739] on icon "button" at bounding box center [368, 734] width 31 height 31
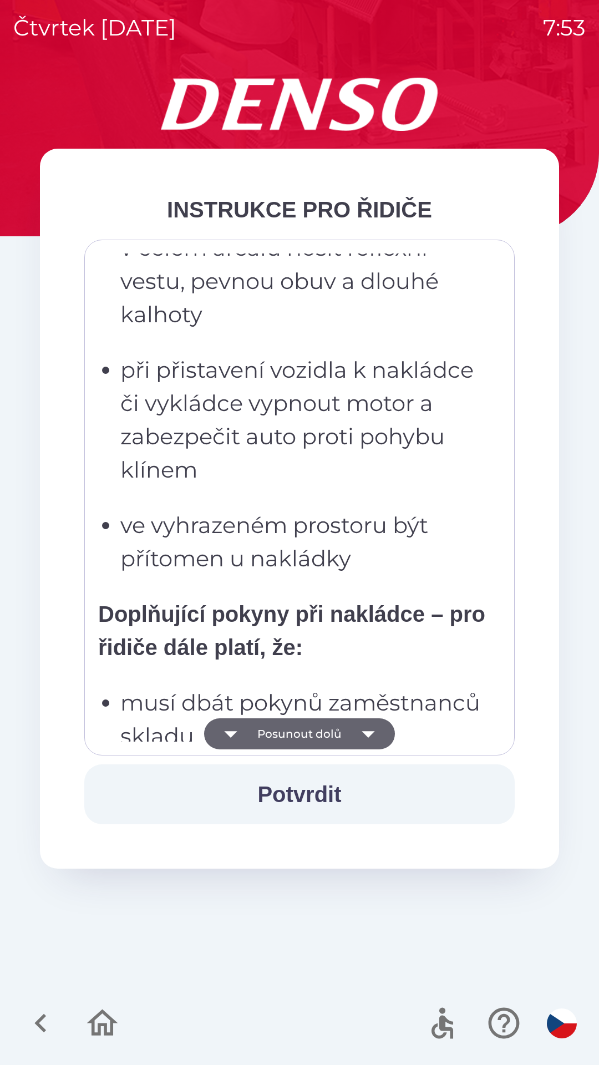
click at [333, 792] on button "Potvrdit" at bounding box center [299, 795] width 431 height 60
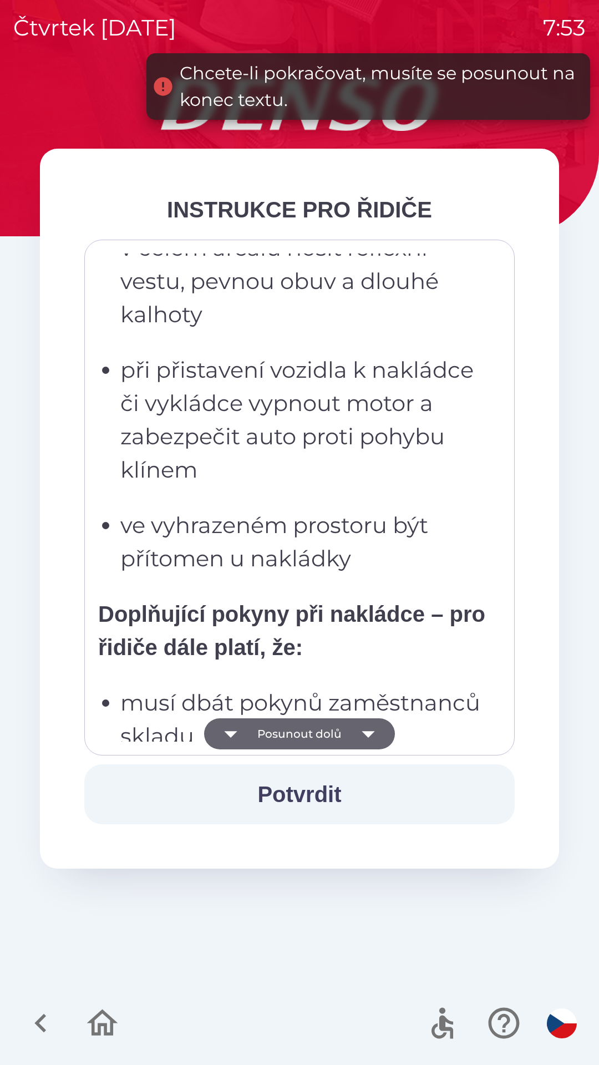
click at [357, 734] on icon "button" at bounding box center [368, 734] width 31 height 31
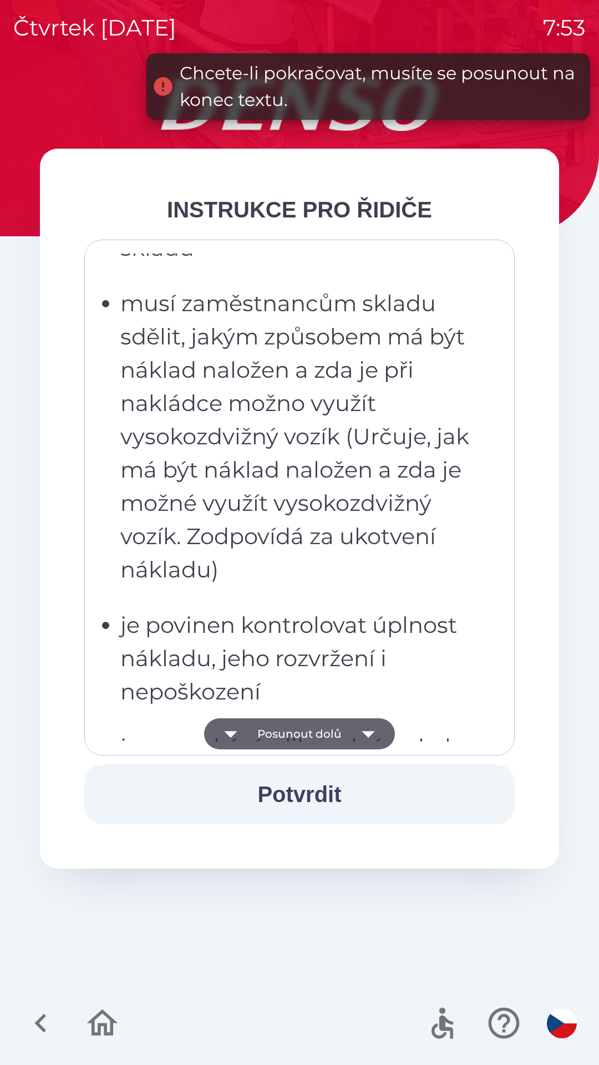
click at [353, 727] on icon "button" at bounding box center [368, 734] width 31 height 31
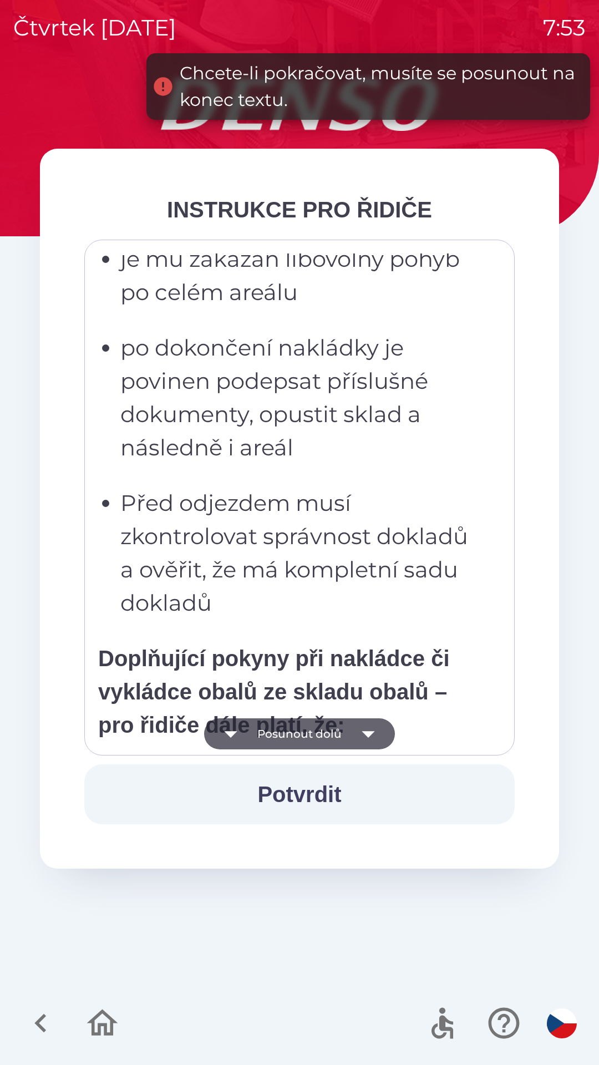
click at [347, 732] on button "Posunout dolů" at bounding box center [299, 734] width 191 height 31
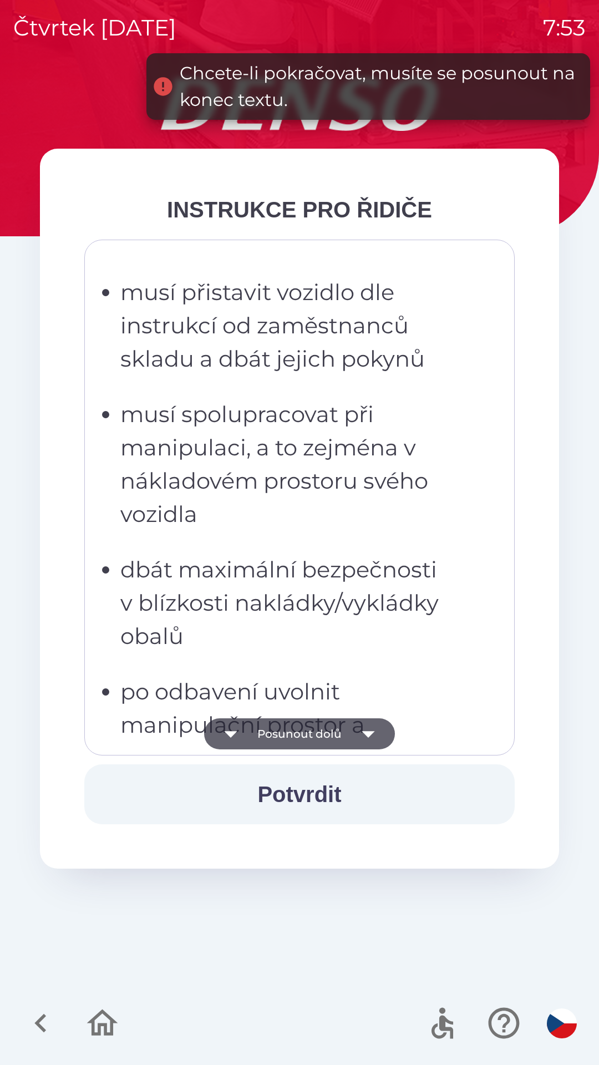
click at [353, 732] on icon "button" at bounding box center [368, 734] width 31 height 31
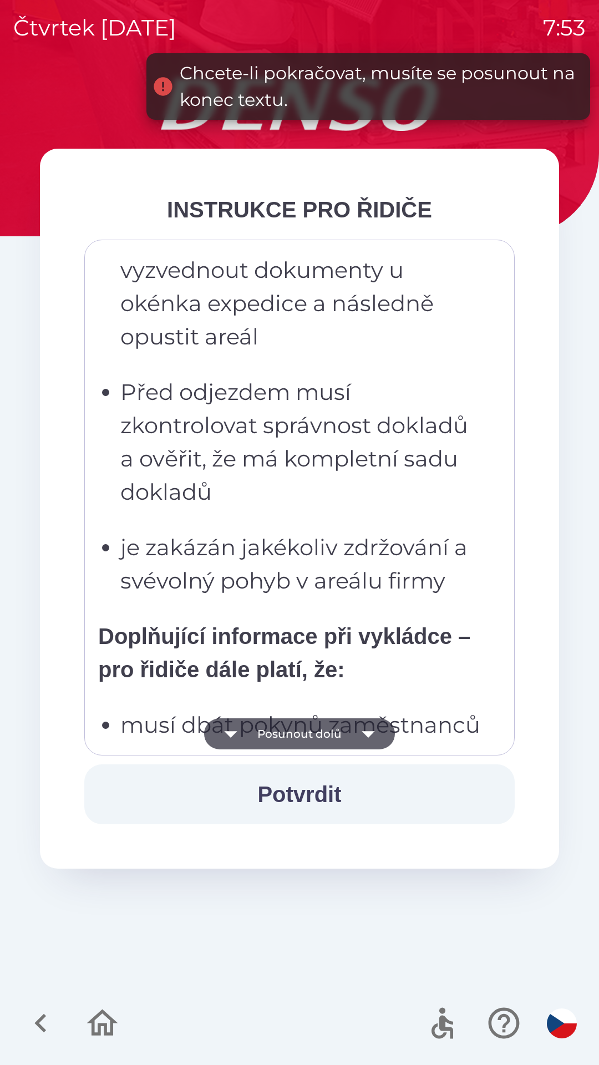
click at [354, 731] on icon "button" at bounding box center [368, 734] width 31 height 31
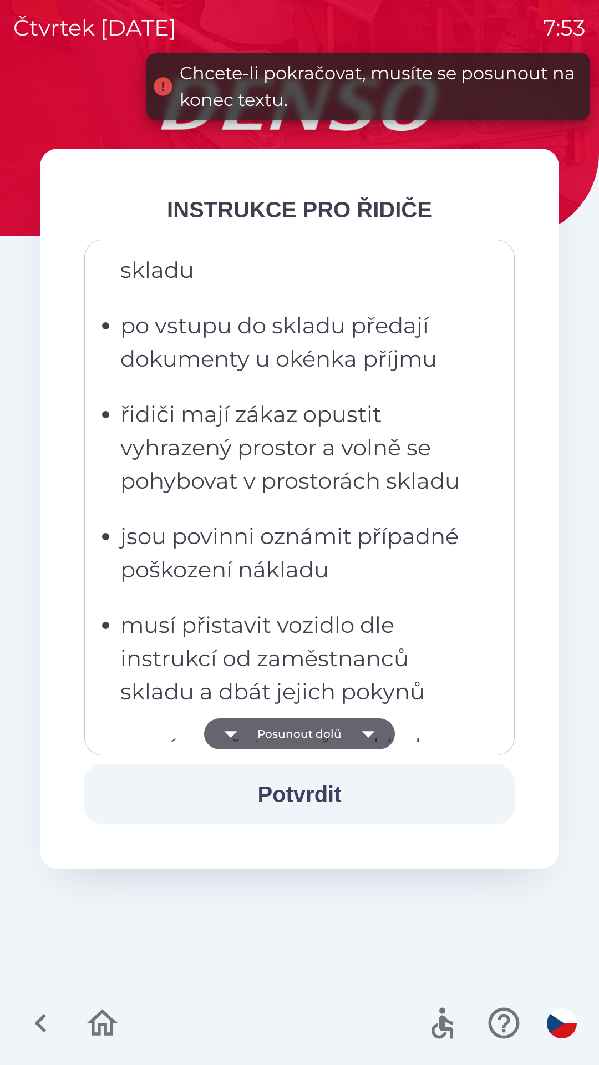
click at [355, 732] on icon "button" at bounding box center [368, 734] width 31 height 31
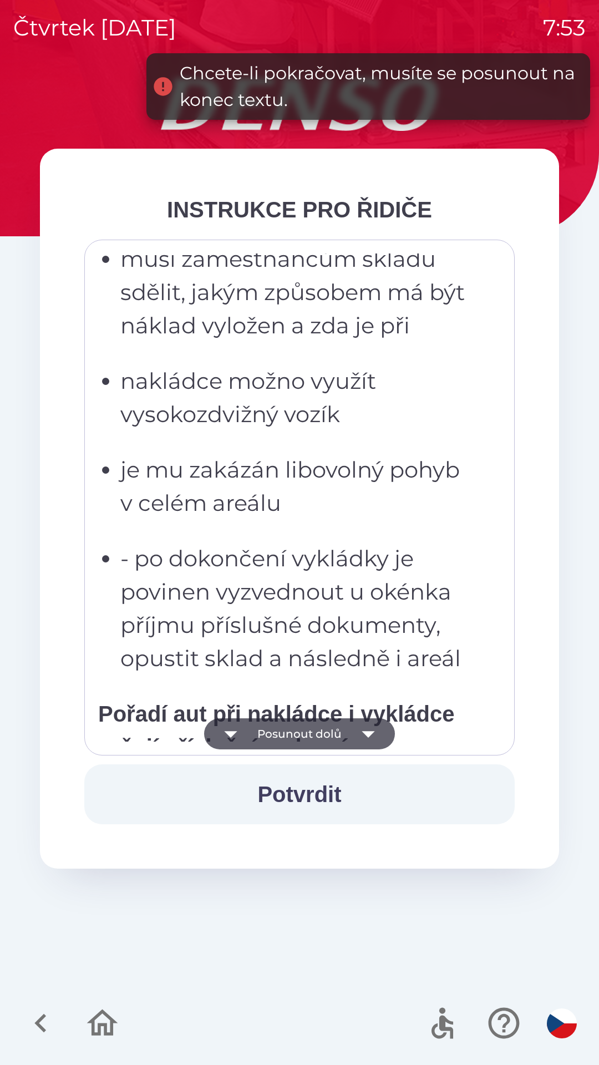
click at [356, 729] on icon "button" at bounding box center [368, 734] width 31 height 31
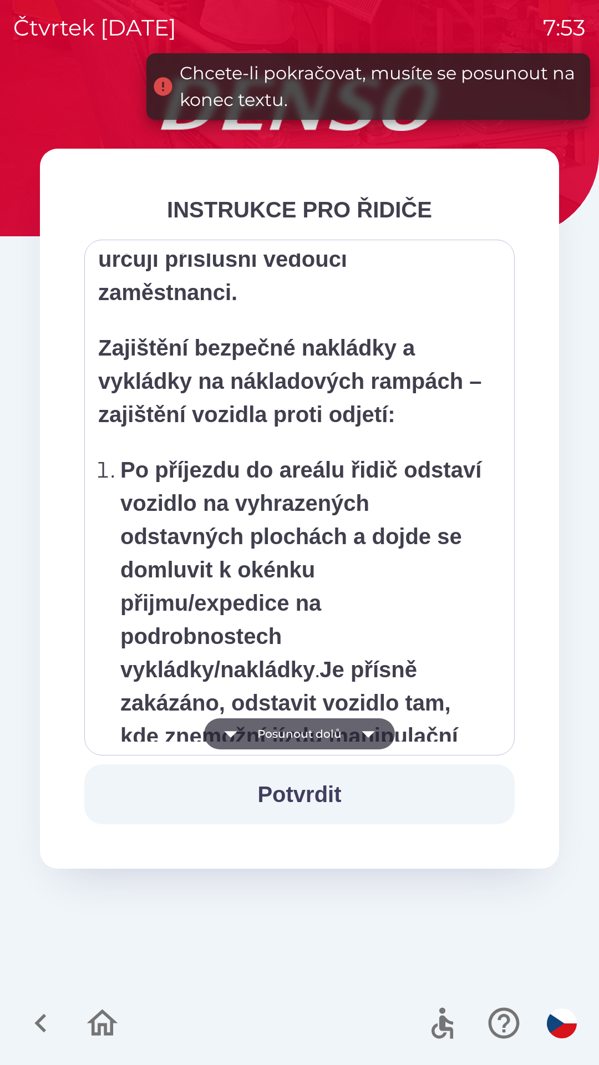
click at [353, 731] on icon "button" at bounding box center [368, 734] width 31 height 31
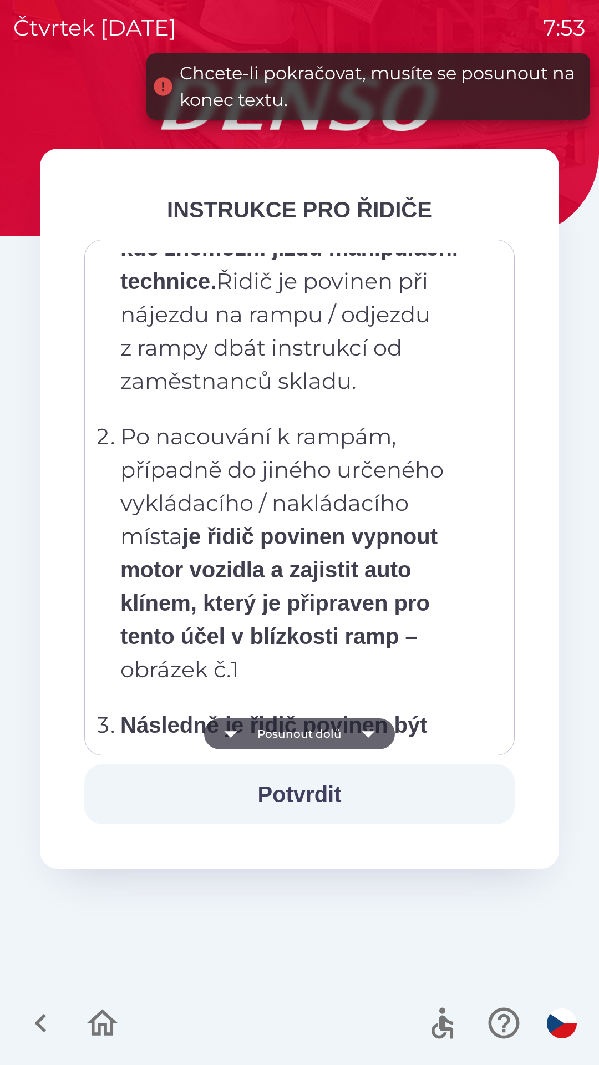
click at [351, 726] on button "Posunout dolů" at bounding box center [299, 734] width 191 height 31
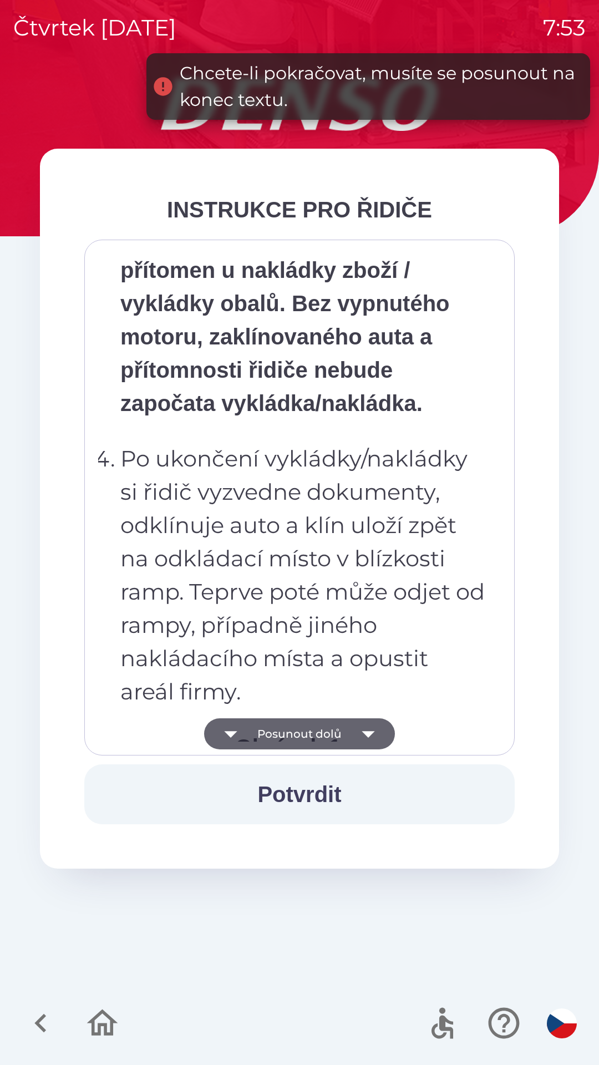
click at [348, 728] on button "Posunout dolů" at bounding box center [299, 734] width 191 height 31
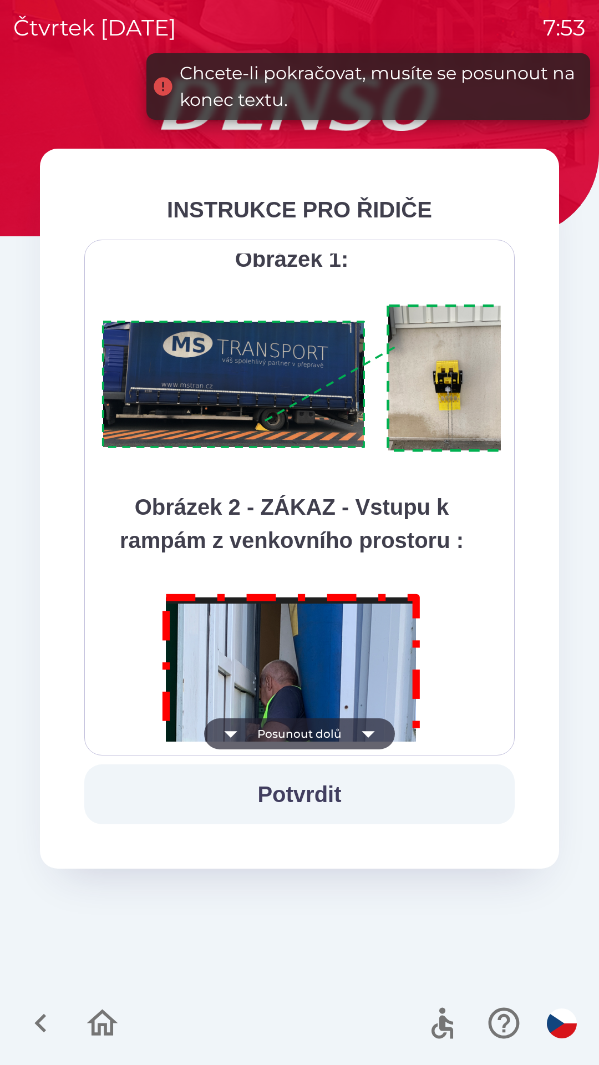
click at [349, 725] on button "Posunout dolů" at bounding box center [299, 734] width 191 height 31
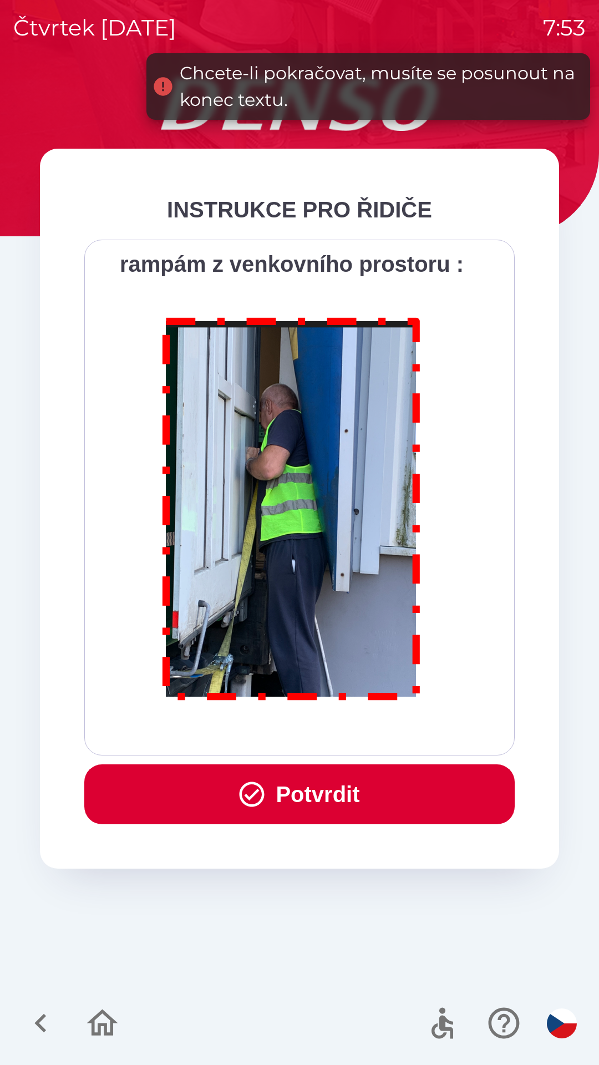
click at [347, 725] on div "Všichni řidiči přijíždějící do skladu firmy DENSO CZECH s.r.o. jsou po průjezdu…" at bounding box center [299, 498] width 403 height 488
click at [350, 724] on div "Všichni řidiči přijíždějící do skladu firmy DENSO CZECH s.r.o. jsou po průjezdu…" at bounding box center [299, 498] width 403 height 488
click at [329, 790] on button "Potvrdit" at bounding box center [299, 795] width 431 height 60
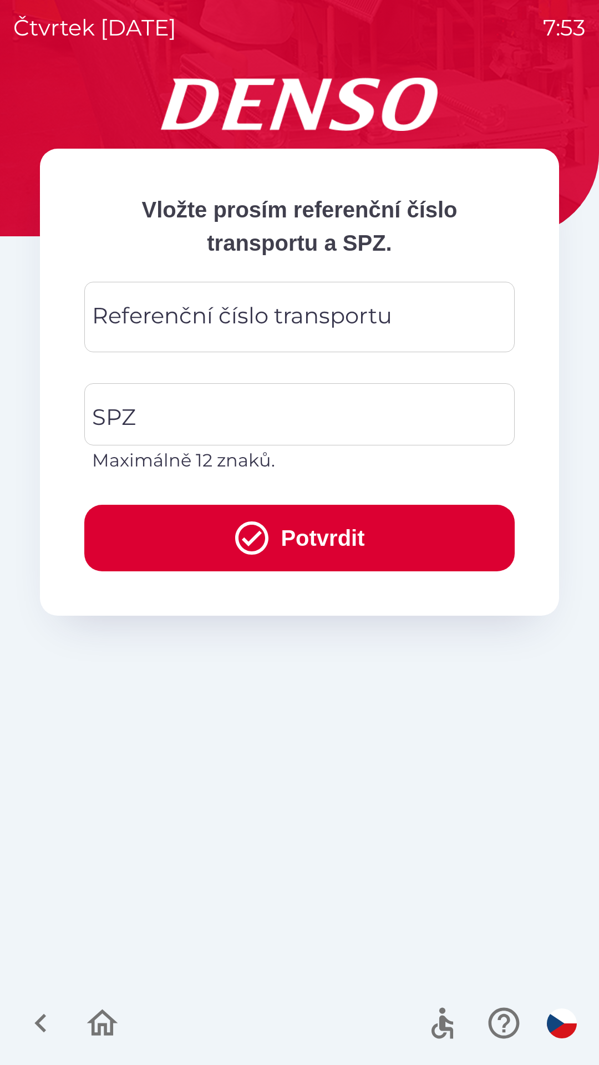
click at [324, 319] on div "Referenční číslo transportu Referenční číslo transportu" at bounding box center [299, 317] width 431 height 70
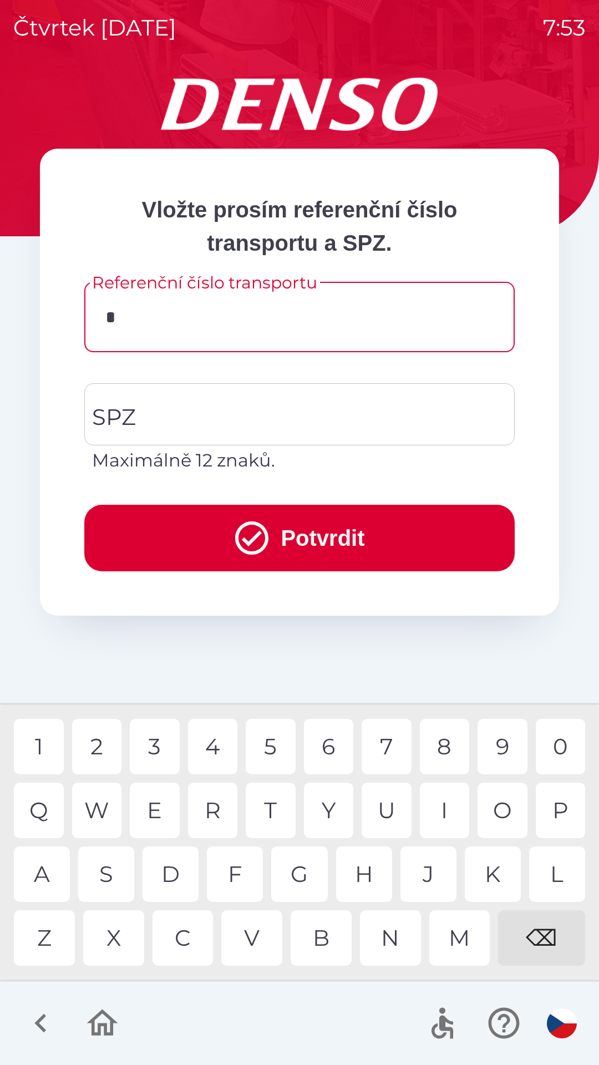
click at [331, 803] on div "Y" at bounding box center [329, 810] width 50 height 55
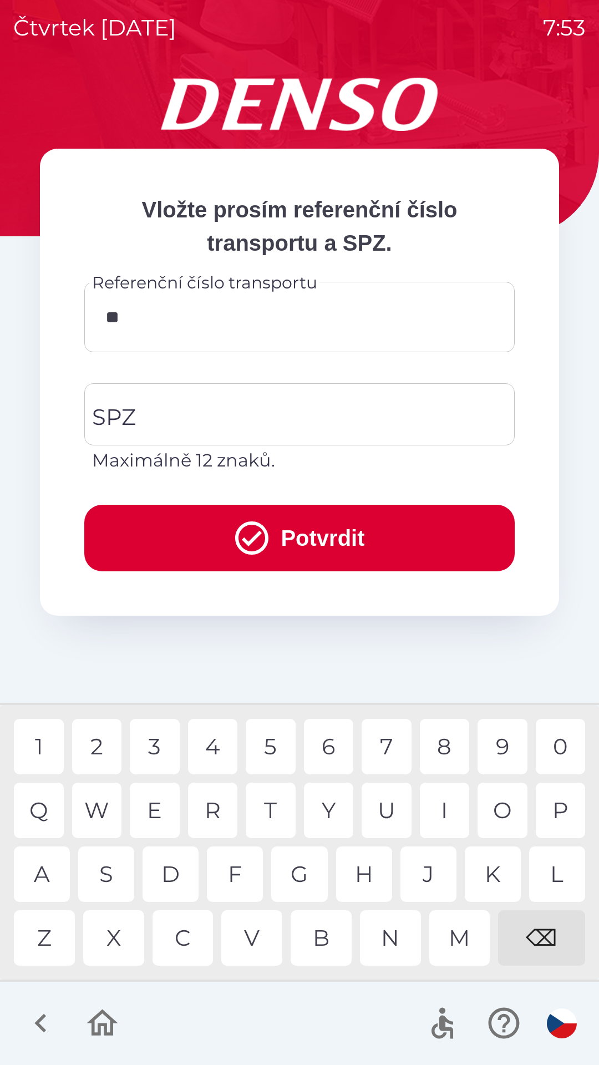
click at [456, 942] on div "M" at bounding box center [459, 938] width 61 height 55
click at [376, 813] on div "U" at bounding box center [387, 810] width 50 height 55
click at [277, 747] on div "5" at bounding box center [271, 746] width 50 height 55
type input "**********"
click at [226, 413] on input "SPZ" at bounding box center [291, 414] width 404 height 52
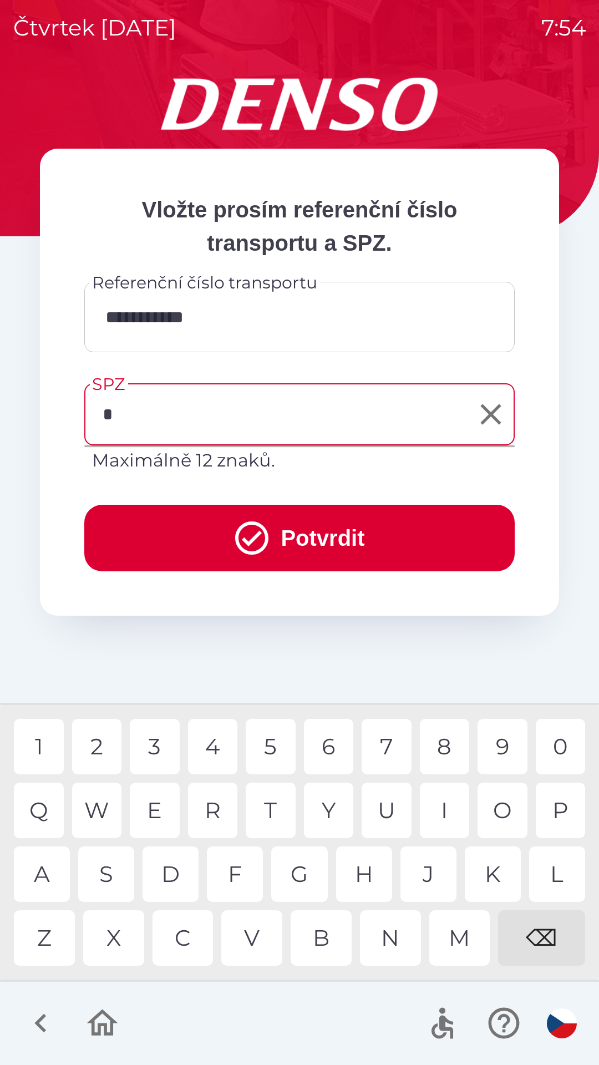
click at [154, 800] on div "E" at bounding box center [155, 810] width 50 height 55
click at [54, 746] on div "1" at bounding box center [39, 746] width 50 height 55
click at [562, 746] on div "0" at bounding box center [561, 746] width 50 height 55
click at [50, 741] on div "1" at bounding box center [39, 746] width 50 height 55
type input "*******"
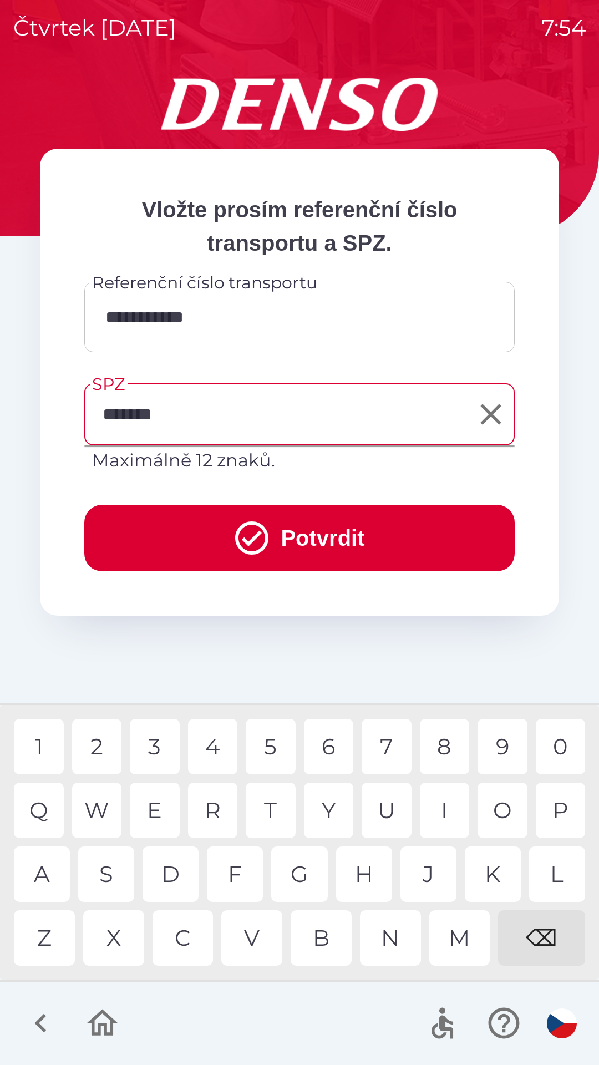
click at [239, 872] on div "F" at bounding box center [235, 874] width 56 height 55
click at [341, 533] on button "Potvrdit" at bounding box center [299, 538] width 431 height 67
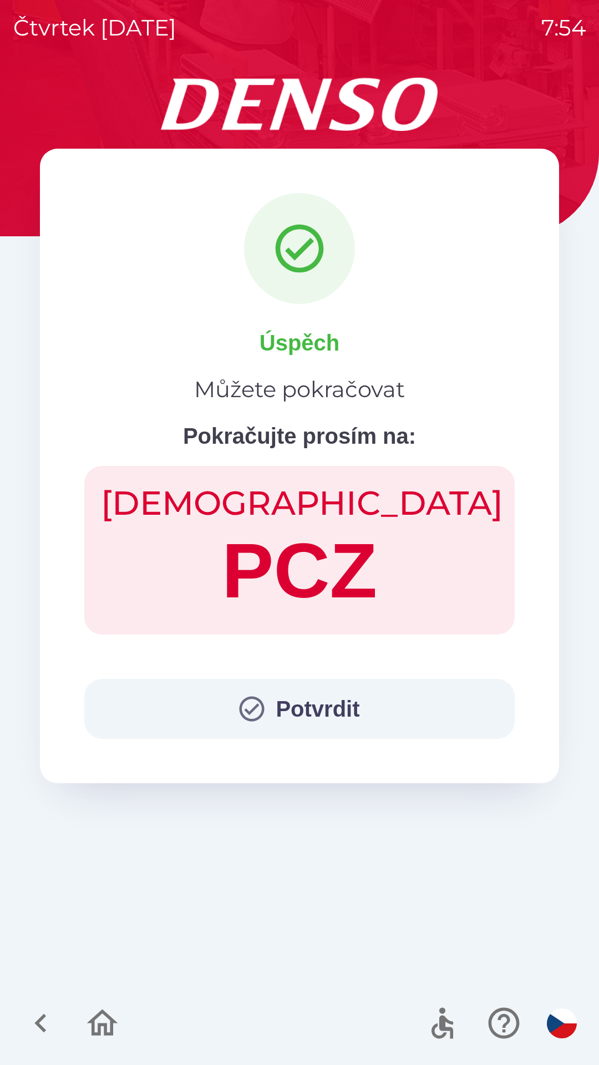
click at [322, 715] on button "Potvrdit" at bounding box center [299, 709] width 431 height 60
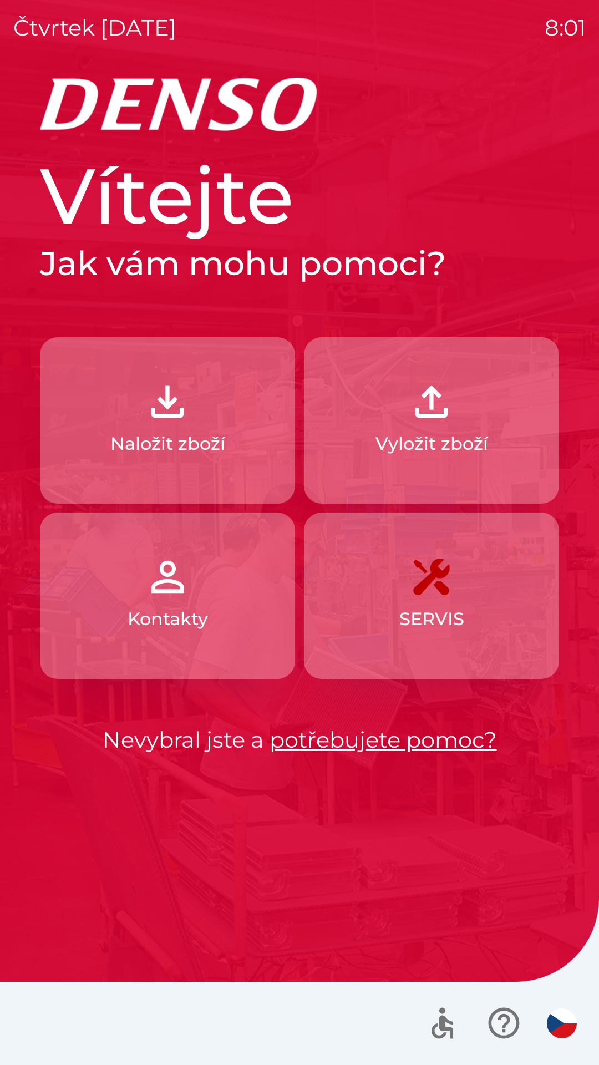
click at [443, 451] on p "Vyložit zboží" at bounding box center [432, 444] width 113 height 27
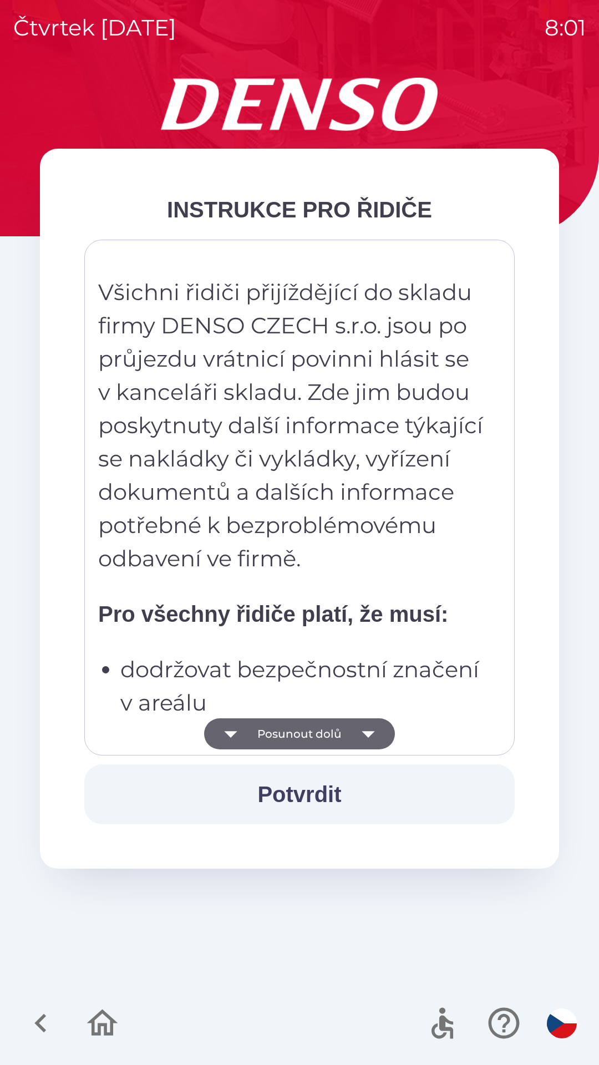
click at [317, 794] on button "Potvrdit" at bounding box center [299, 795] width 431 height 60
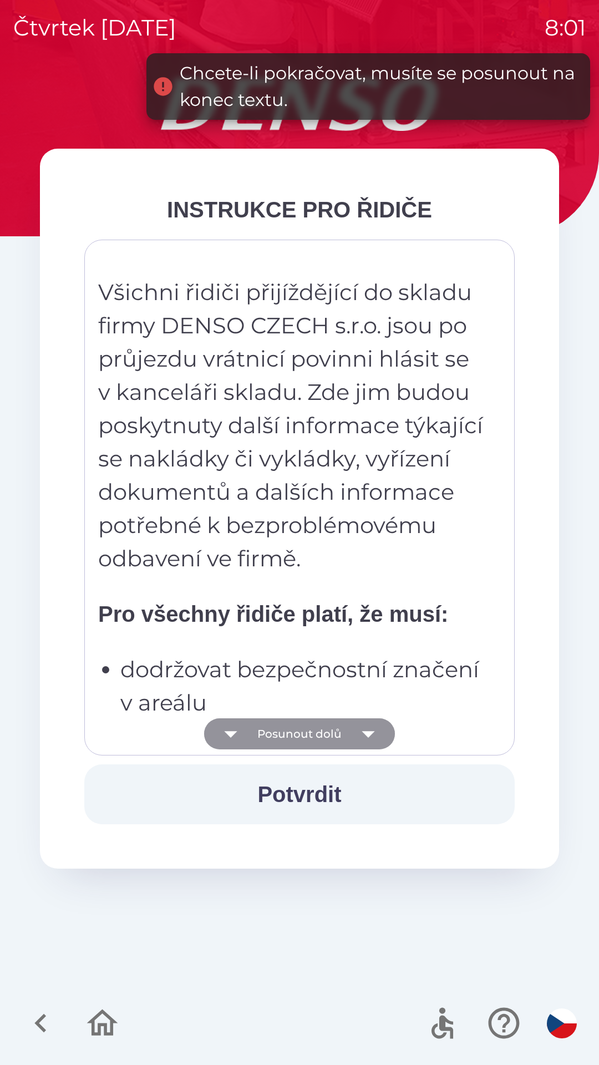
click at [309, 731] on button "Posunout dolů" at bounding box center [299, 734] width 191 height 31
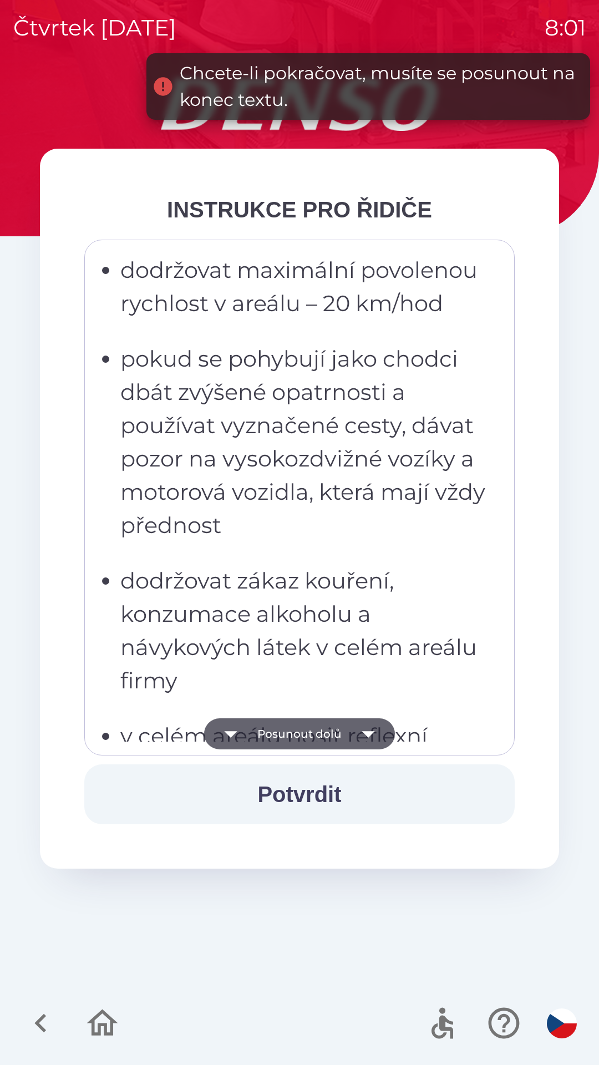
click at [318, 735] on button "Posunout dolů" at bounding box center [299, 734] width 191 height 31
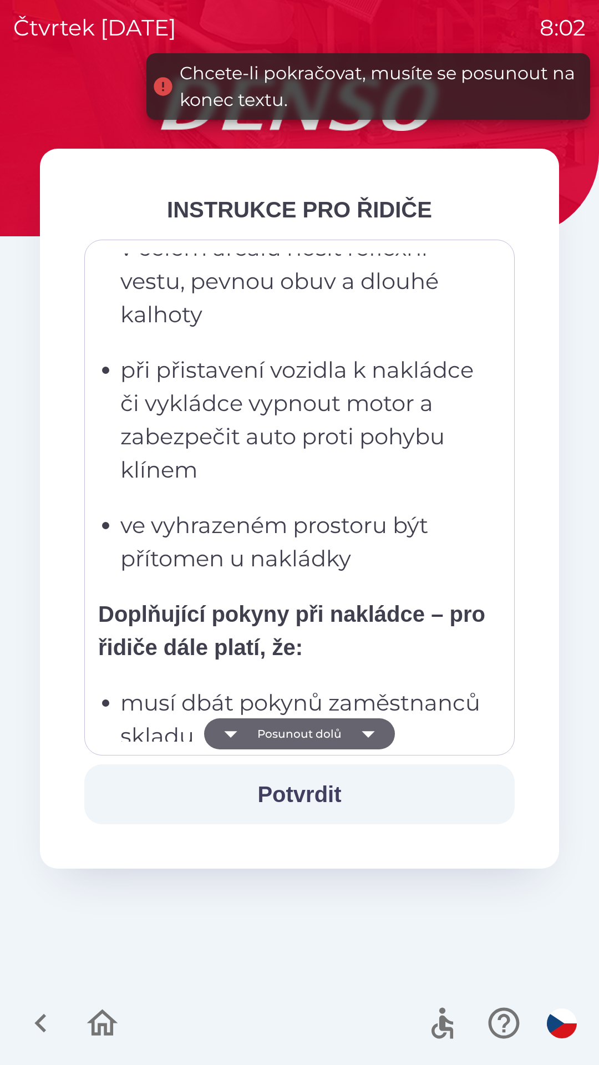
click at [308, 741] on button "Posunout dolů" at bounding box center [299, 734] width 191 height 31
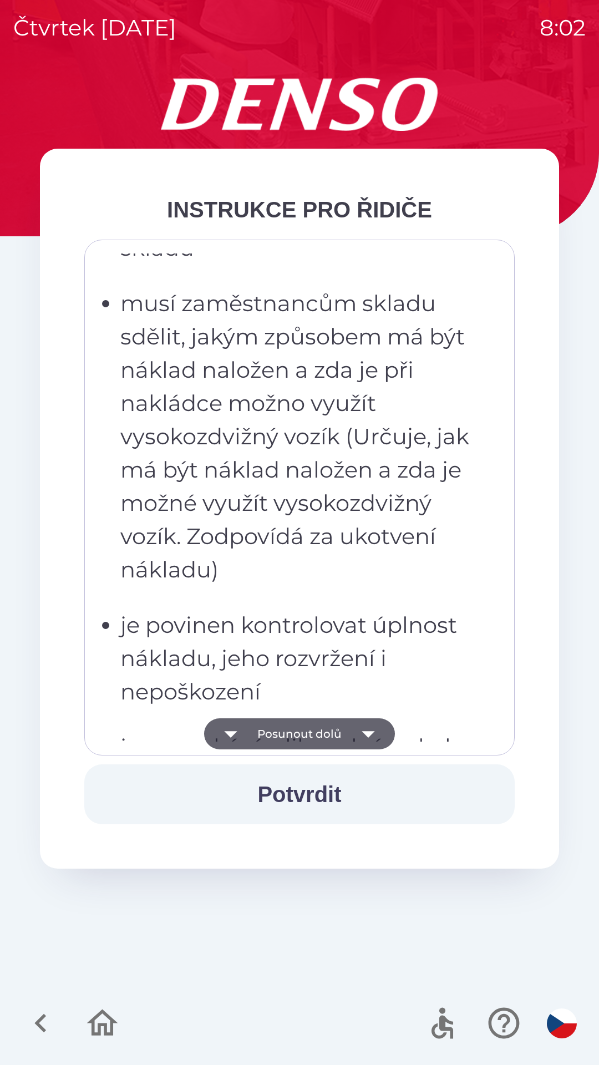
click at [312, 734] on button "Posunout dolů" at bounding box center [299, 734] width 191 height 31
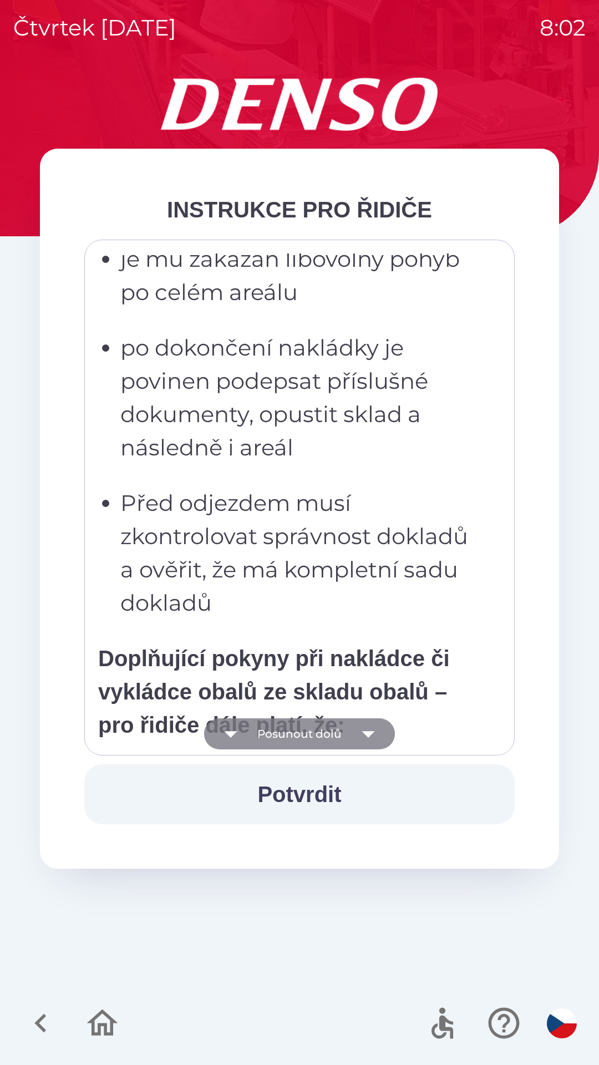
click at [320, 740] on button "Posunout dolů" at bounding box center [299, 734] width 191 height 31
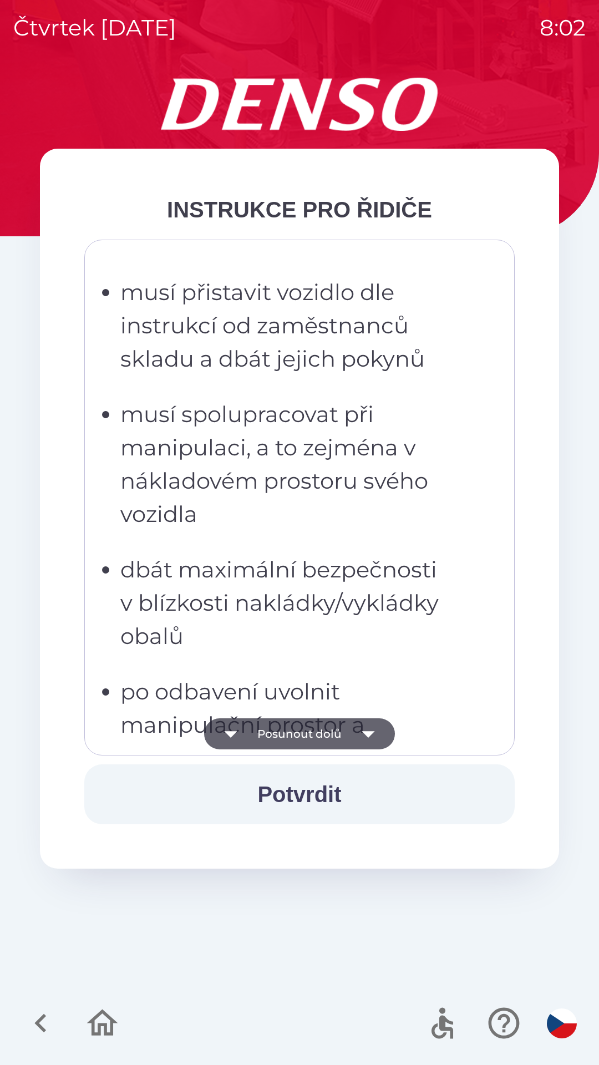
click at [308, 739] on button "Posunout dolů" at bounding box center [299, 734] width 191 height 31
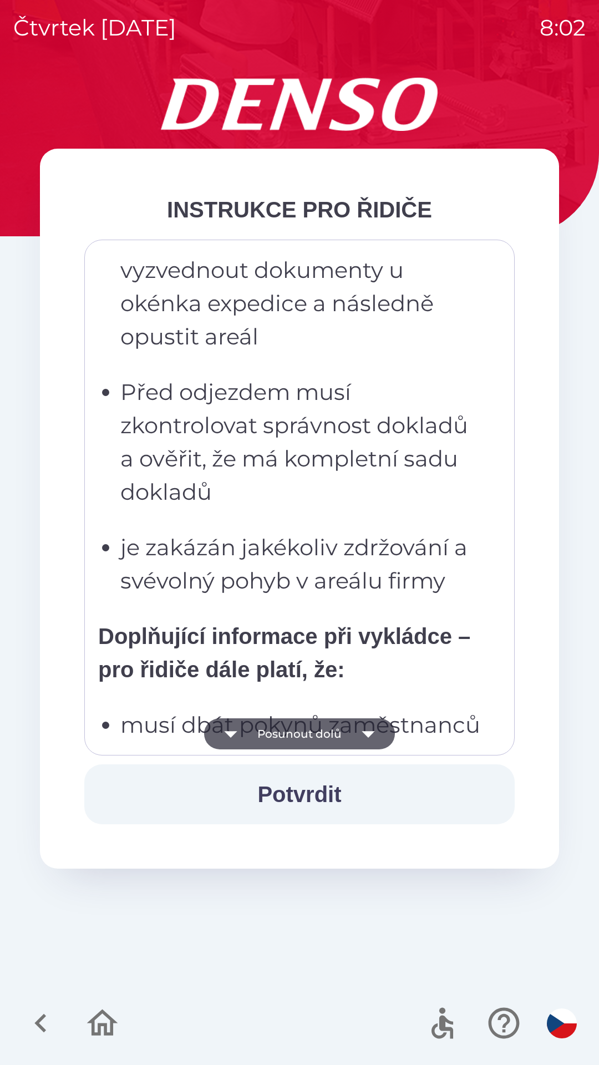
click at [321, 737] on button "Posunout dolů" at bounding box center [299, 734] width 191 height 31
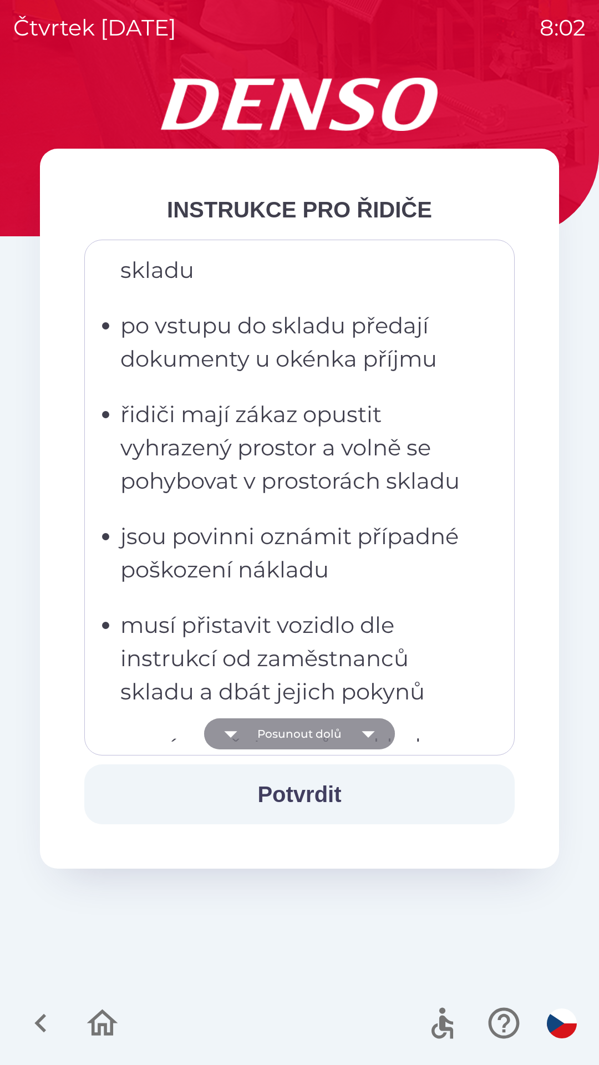
click at [321, 737] on button "Posunout dolů" at bounding box center [299, 734] width 191 height 31
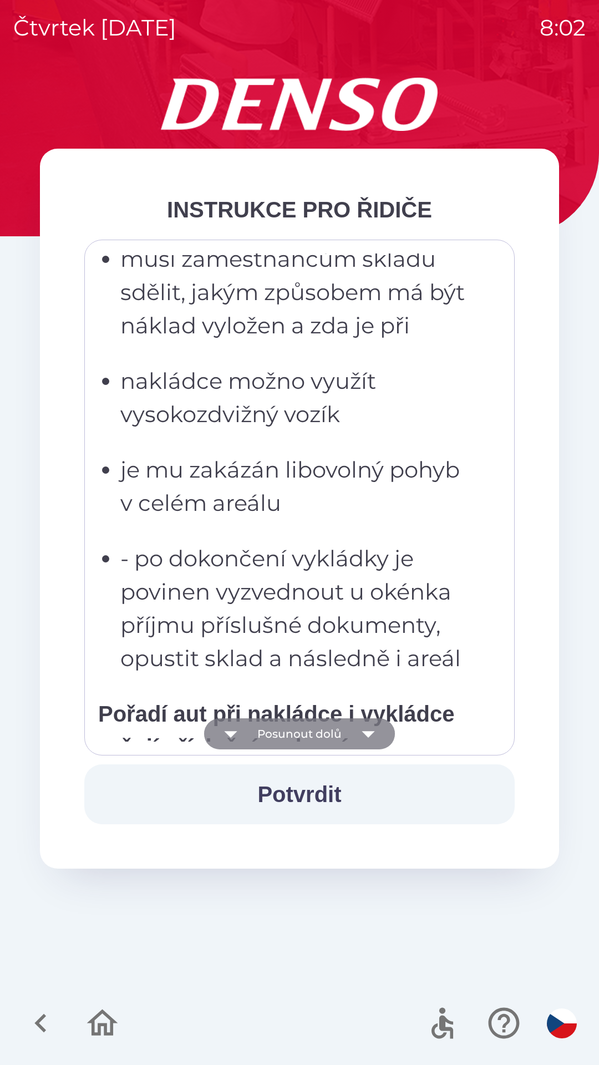
click at [322, 735] on button "Posunout dolů" at bounding box center [299, 734] width 191 height 31
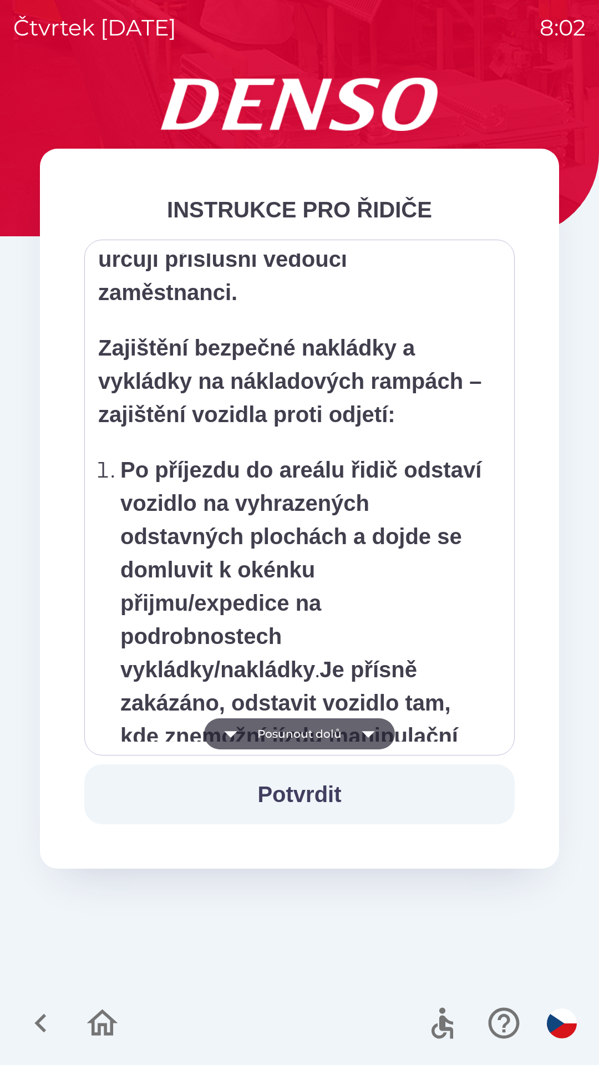
click at [322, 794] on button "Potvrdit" at bounding box center [299, 795] width 431 height 60
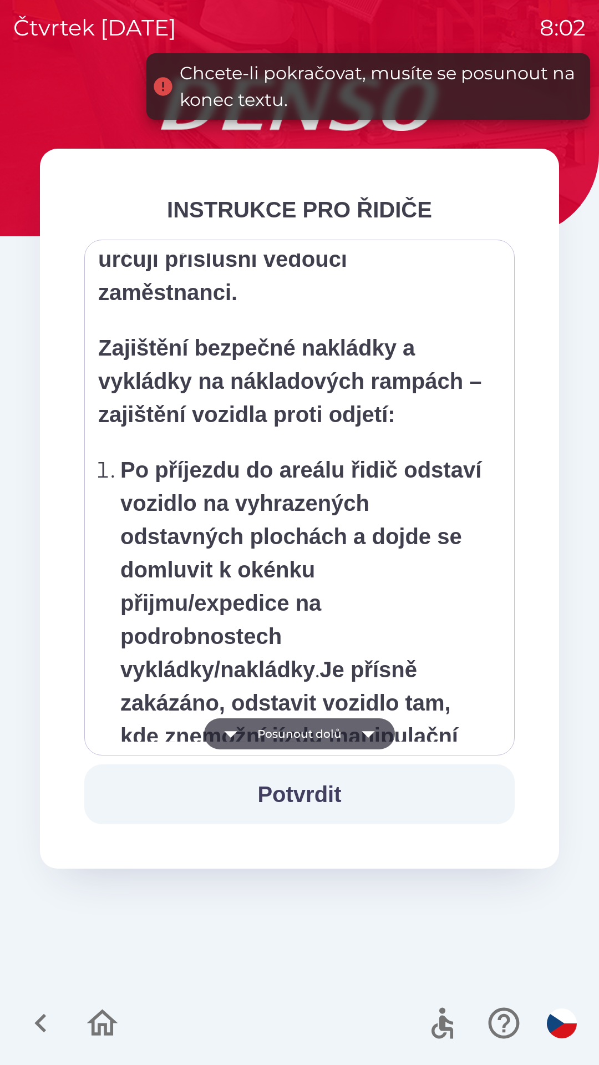
click at [322, 737] on button "Posunout dolů" at bounding box center [299, 734] width 191 height 31
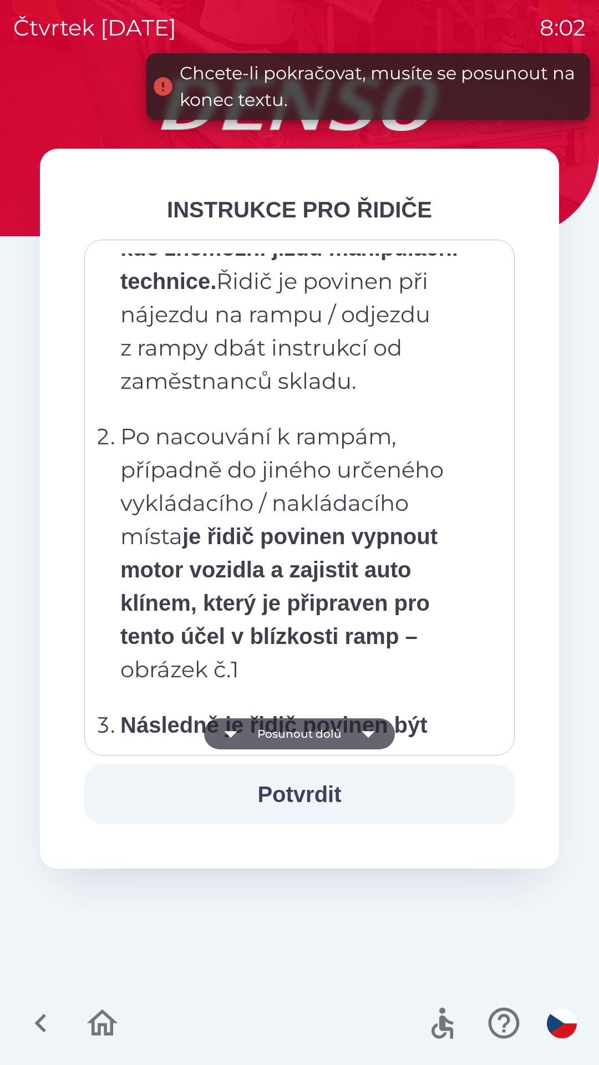
click at [324, 736] on button "Posunout dolů" at bounding box center [299, 734] width 191 height 31
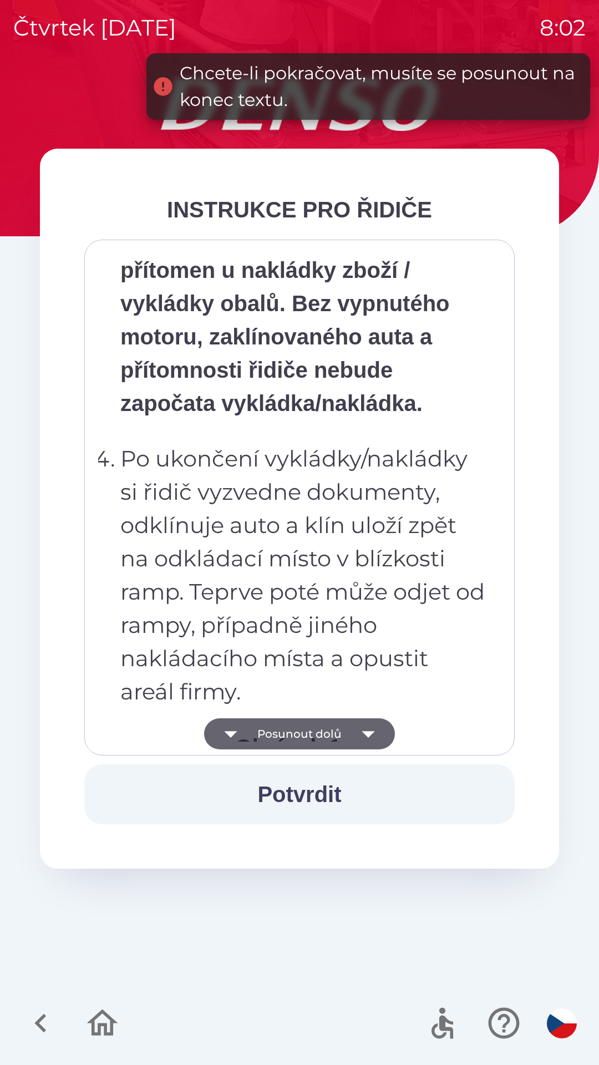
click at [318, 738] on button "Posunout dolů" at bounding box center [299, 734] width 191 height 31
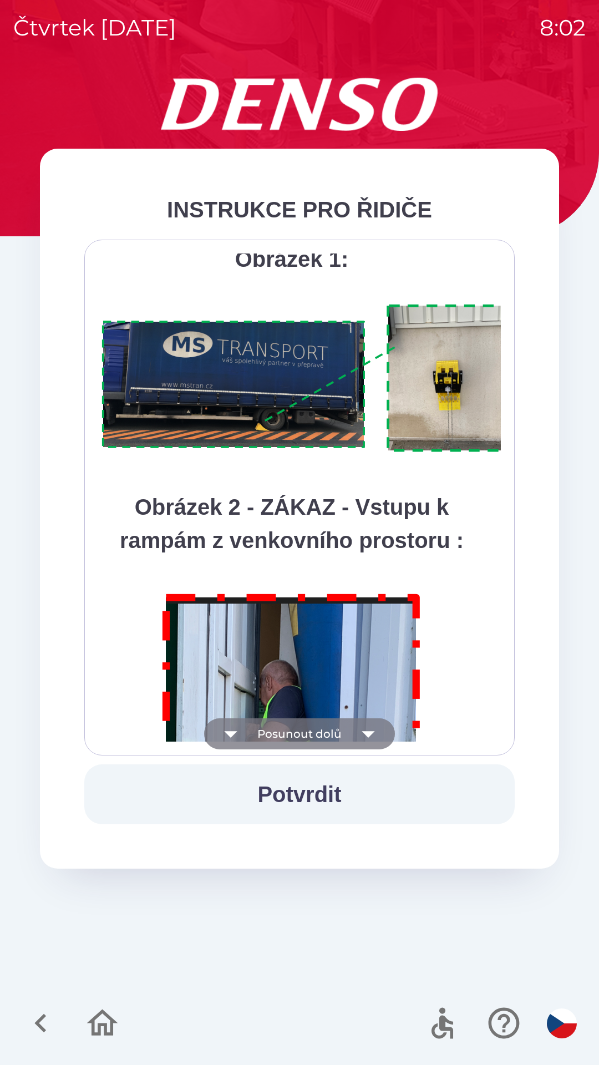
click at [319, 738] on button "Posunout dolů" at bounding box center [299, 734] width 191 height 31
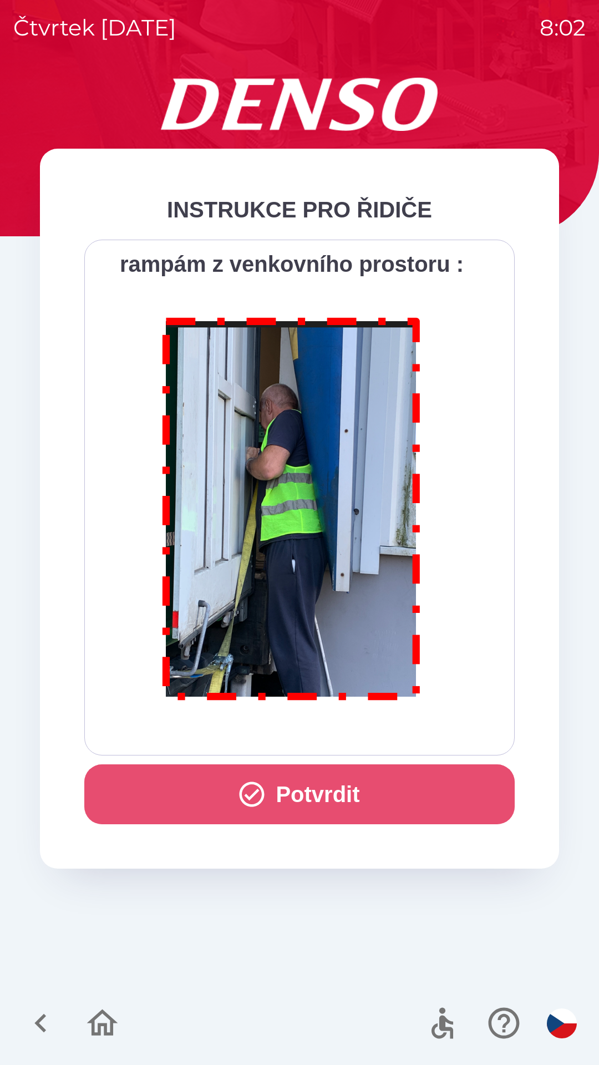
click at [321, 791] on button "Potvrdit" at bounding box center [299, 795] width 431 height 60
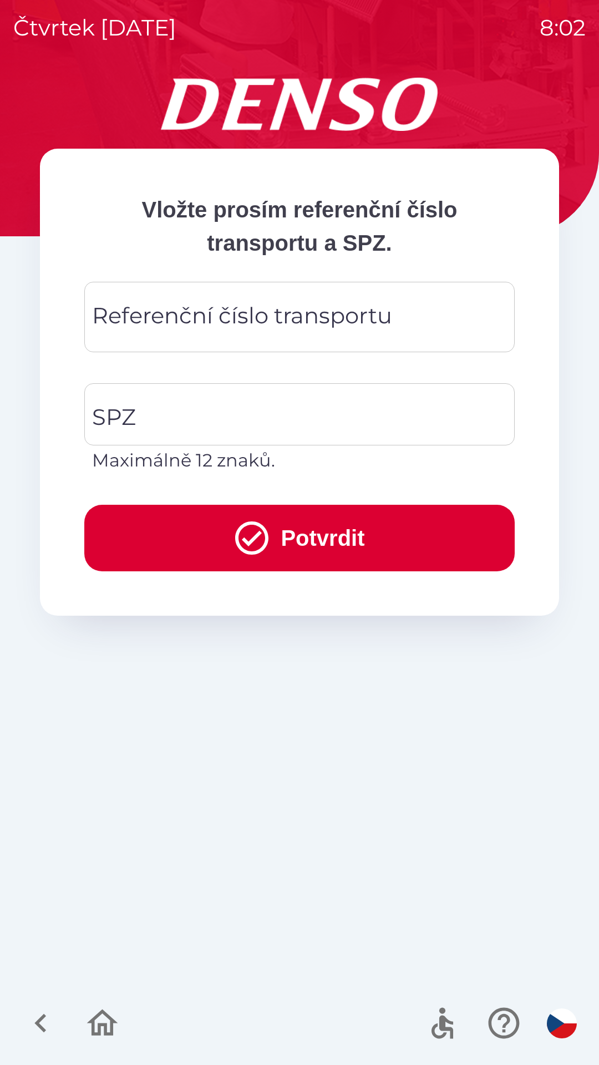
click at [437, 319] on input "Referenční číslo transportu" at bounding box center [300, 317] width 404 height 44
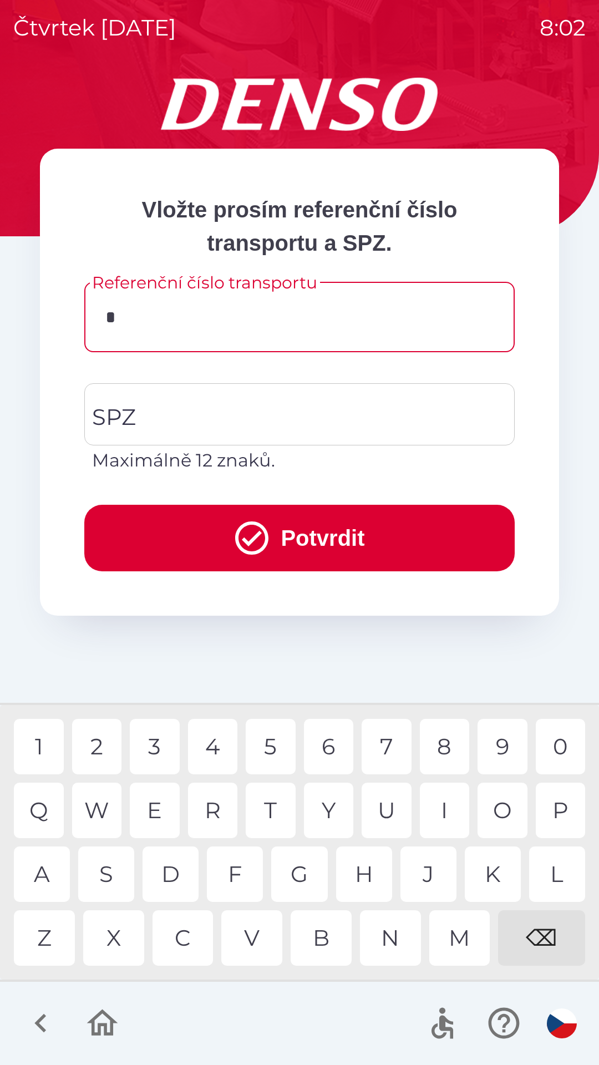
click at [224, 813] on div "R" at bounding box center [213, 810] width 50 height 55
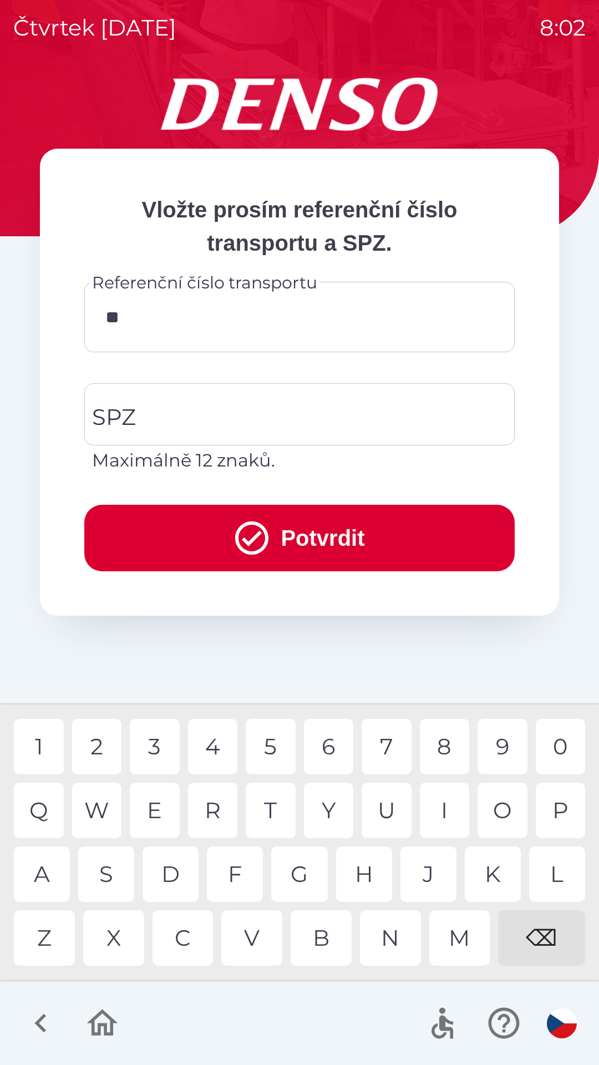
click at [53, 882] on div "A" at bounding box center [42, 874] width 56 height 55
click at [326, 938] on div "B" at bounding box center [321, 938] width 61 height 55
click at [568, 816] on div "P" at bounding box center [561, 810] width 50 height 55
click at [564, 749] on div "0" at bounding box center [561, 746] width 50 height 55
click at [502, 749] on div "9" at bounding box center [503, 746] width 50 height 55
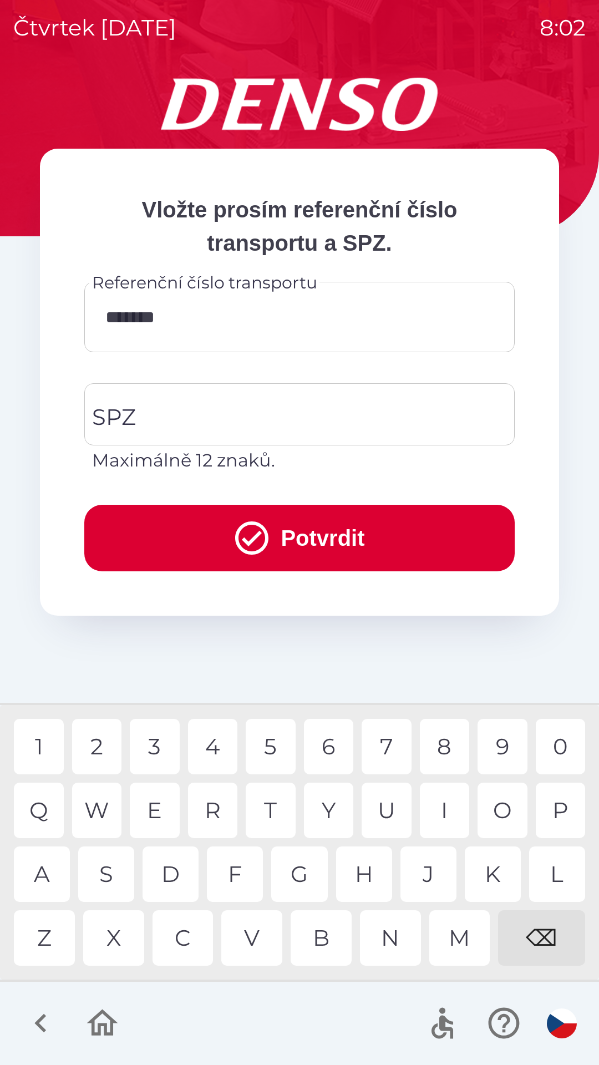
click at [108, 755] on div "2" at bounding box center [97, 746] width 50 height 55
type input "********"
click at [247, 416] on input "SPZ" at bounding box center [291, 414] width 404 height 52
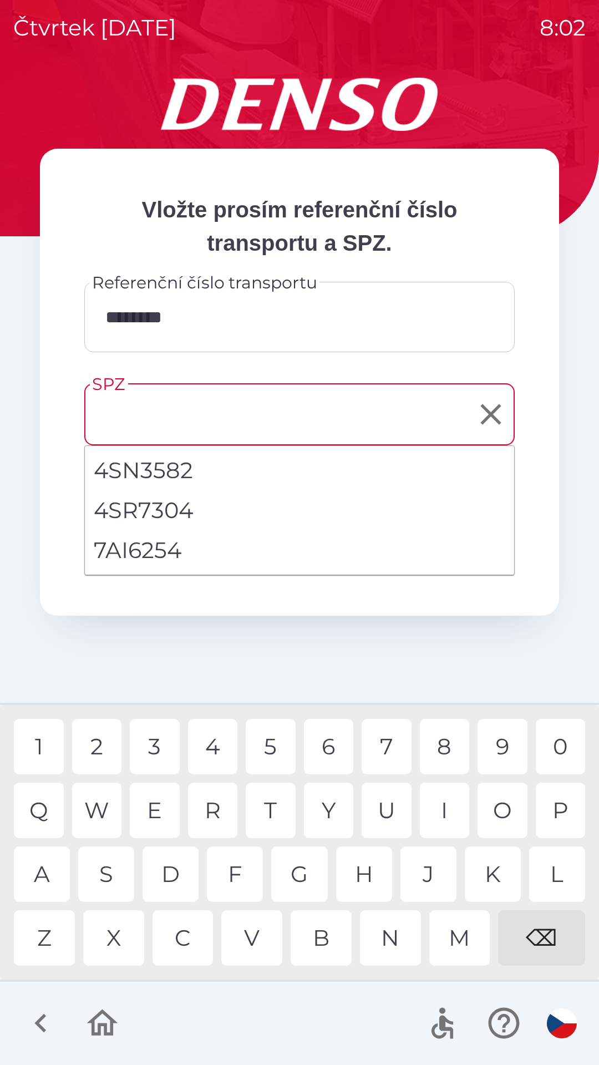
click at [228, 560] on li "7AI6254" at bounding box center [299, 550] width 429 height 40
type input "*******"
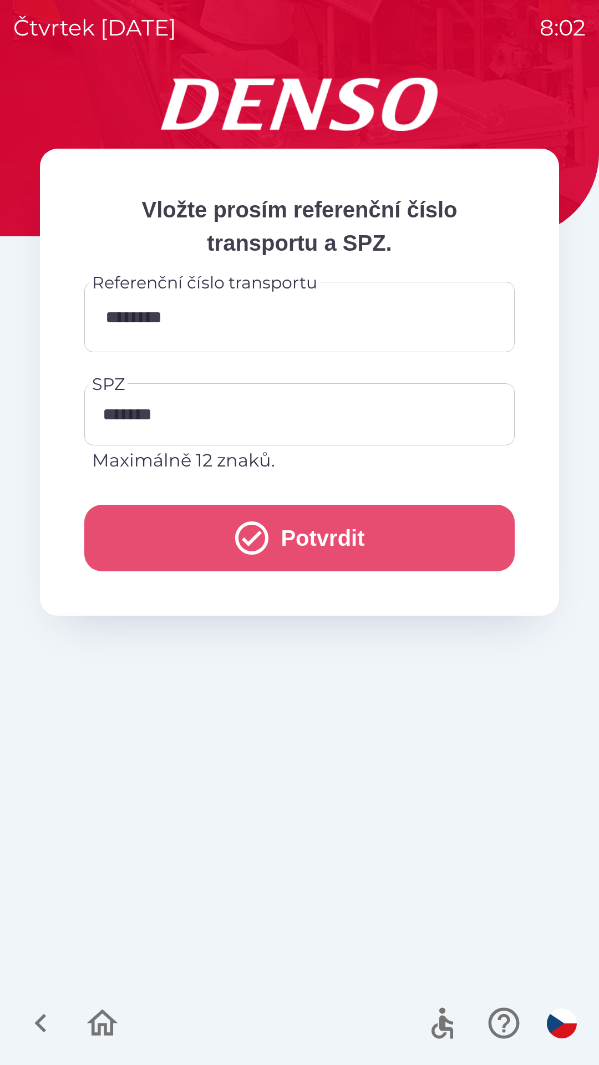
click at [254, 540] on icon "submit" at bounding box center [252, 538] width 40 height 40
